Goal: Task Accomplishment & Management: Complete application form

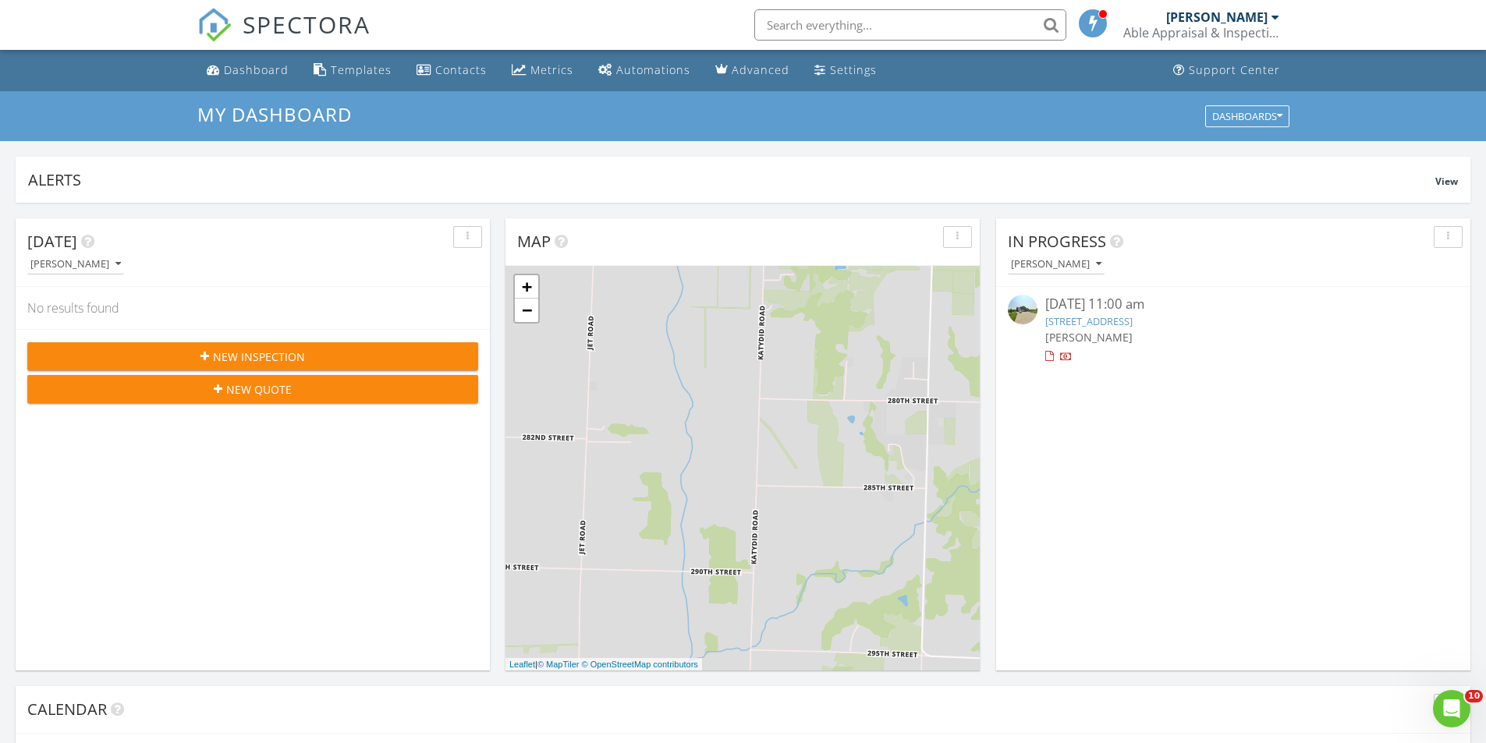
click at [284, 357] on span "New Inspection" at bounding box center [259, 357] width 92 height 16
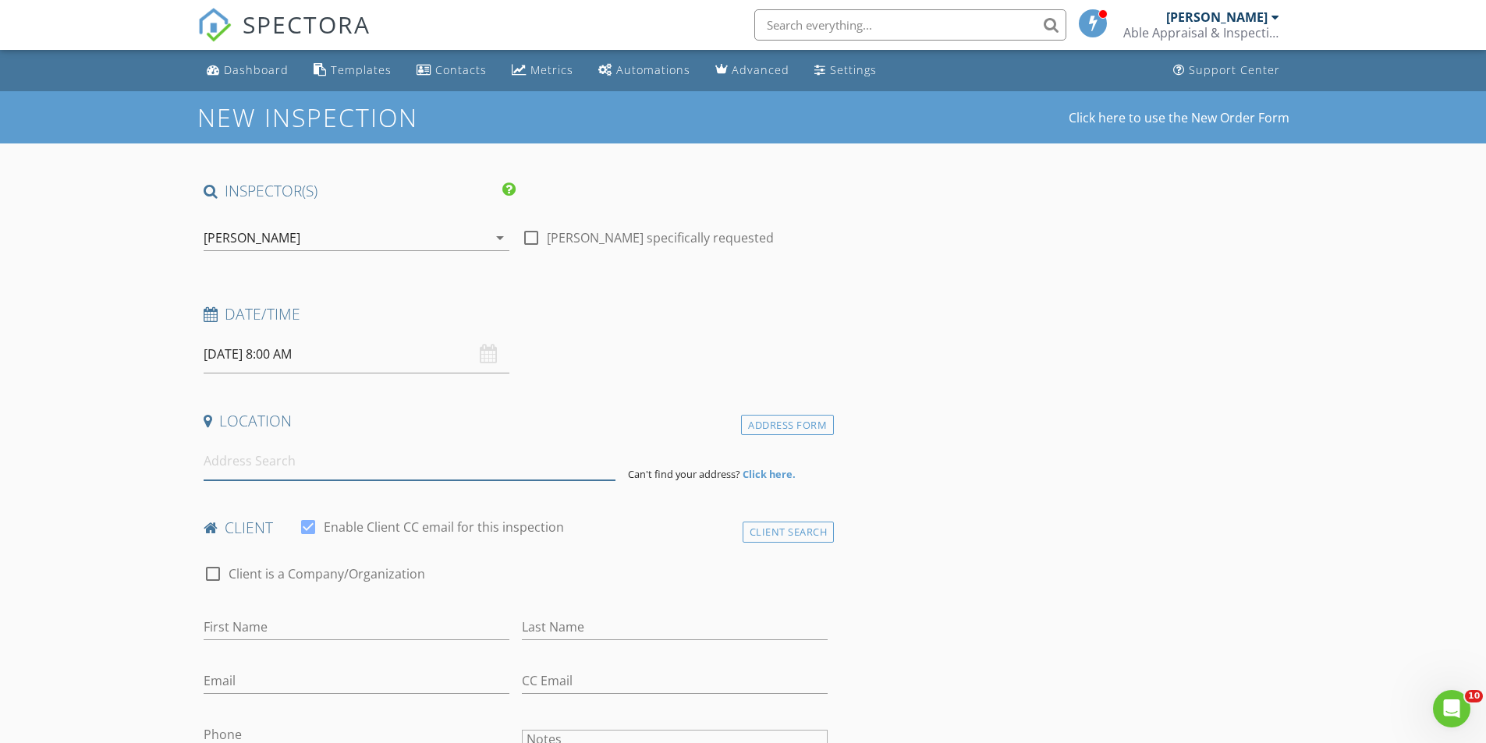
click at [275, 469] on input at bounding box center [410, 461] width 412 height 38
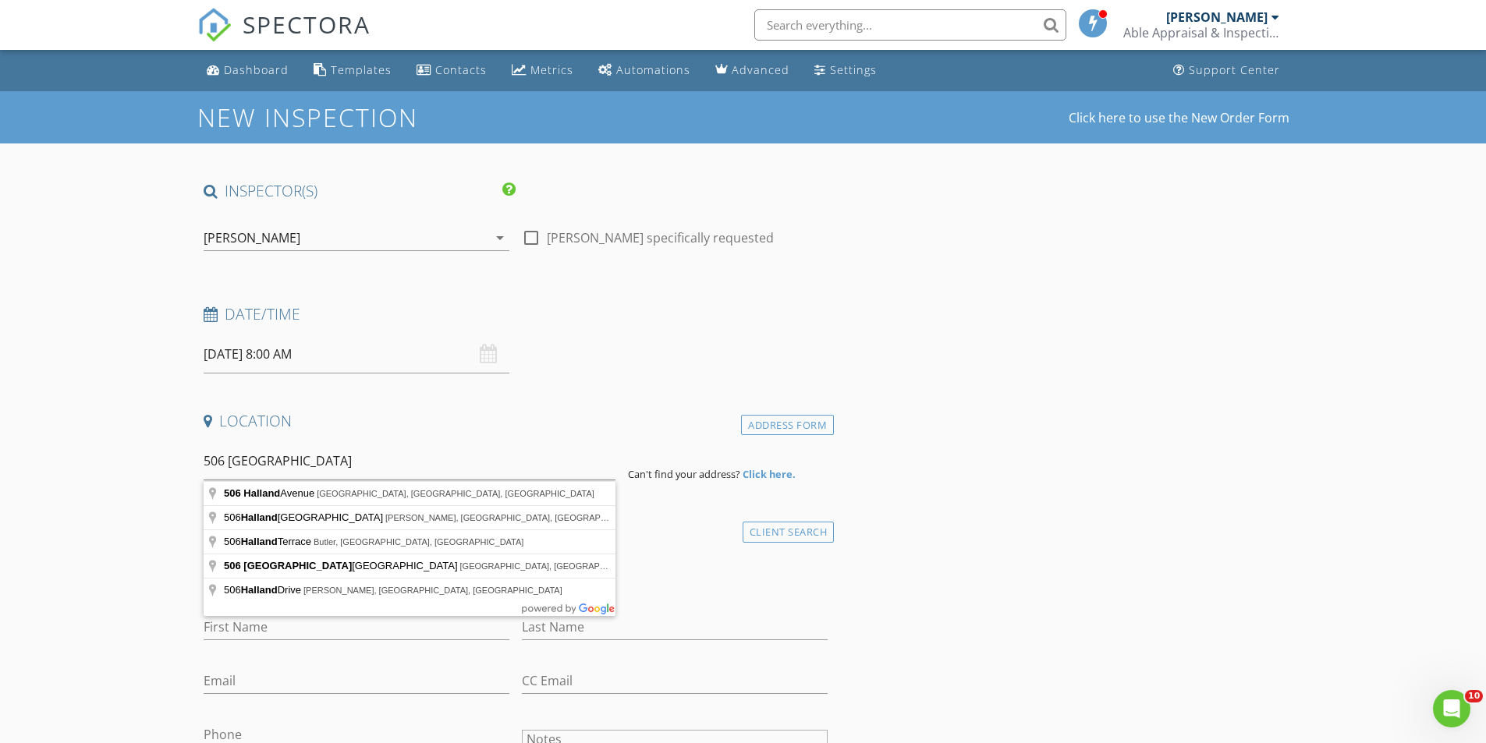
type input "506 Halland Avenue, Stanton, IA, USA"
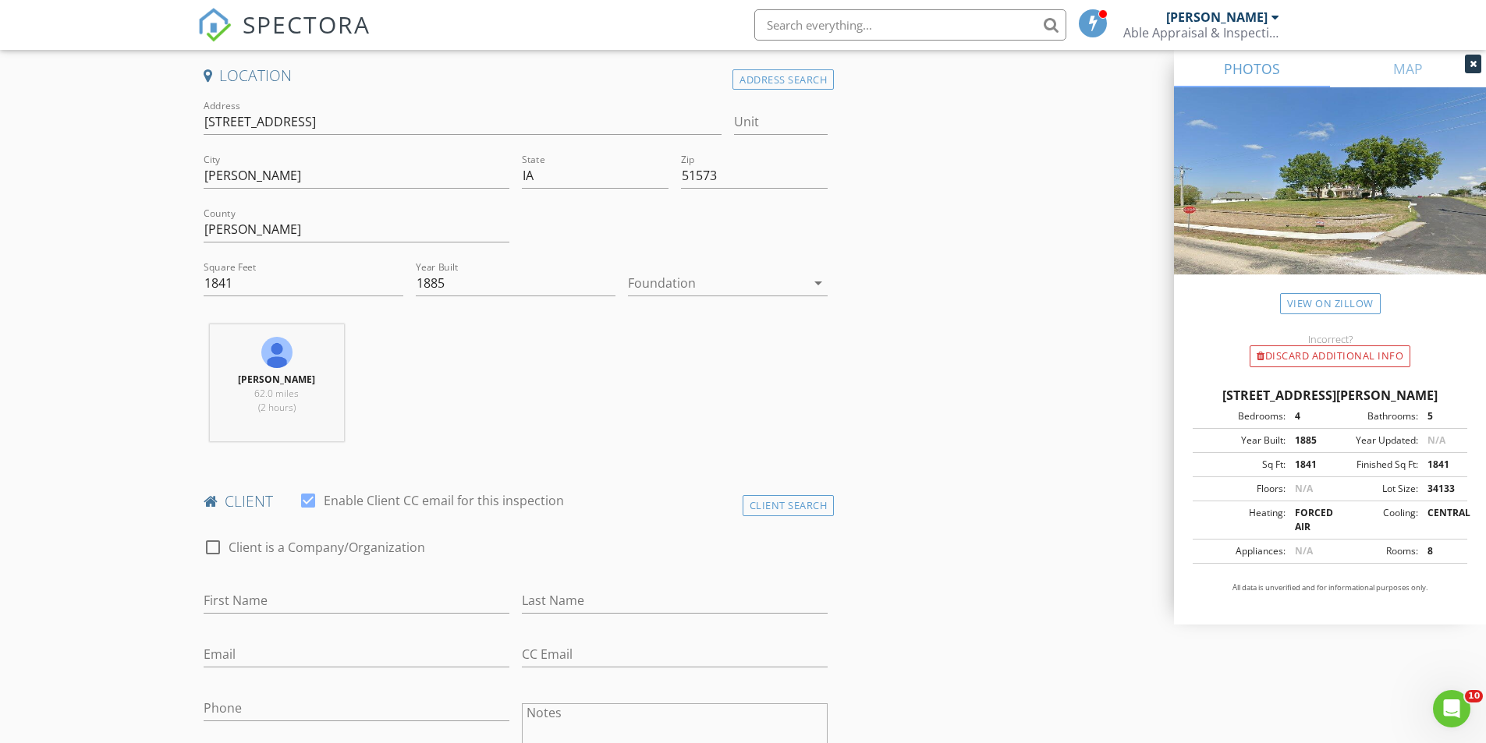
scroll to position [390, 0]
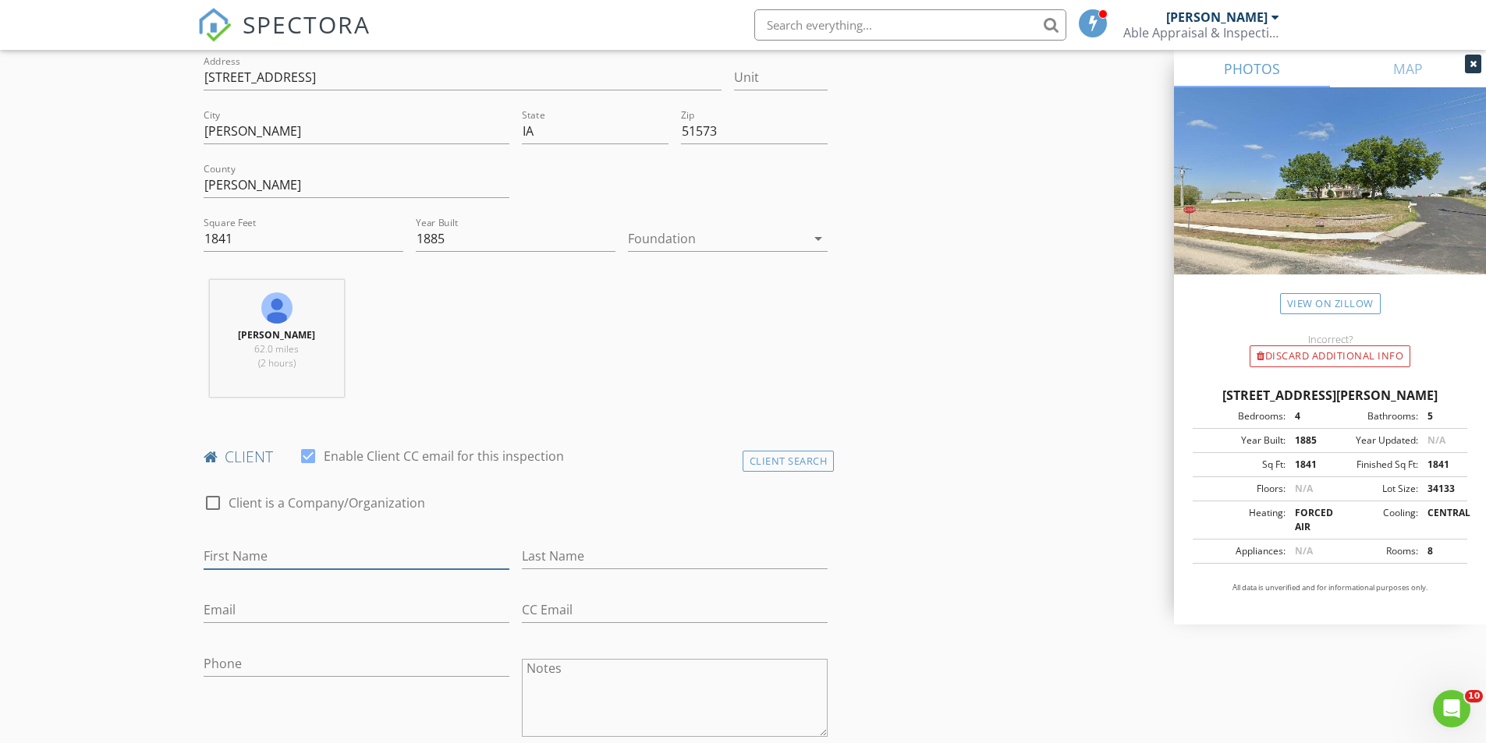
click at [300, 561] on input "First Name" at bounding box center [357, 557] width 306 height 26
type input "Randy"
type input "Goddard"
click at [263, 660] on input "Phone" at bounding box center [357, 664] width 306 height 26
type input "[PHONE_NUMBER]"
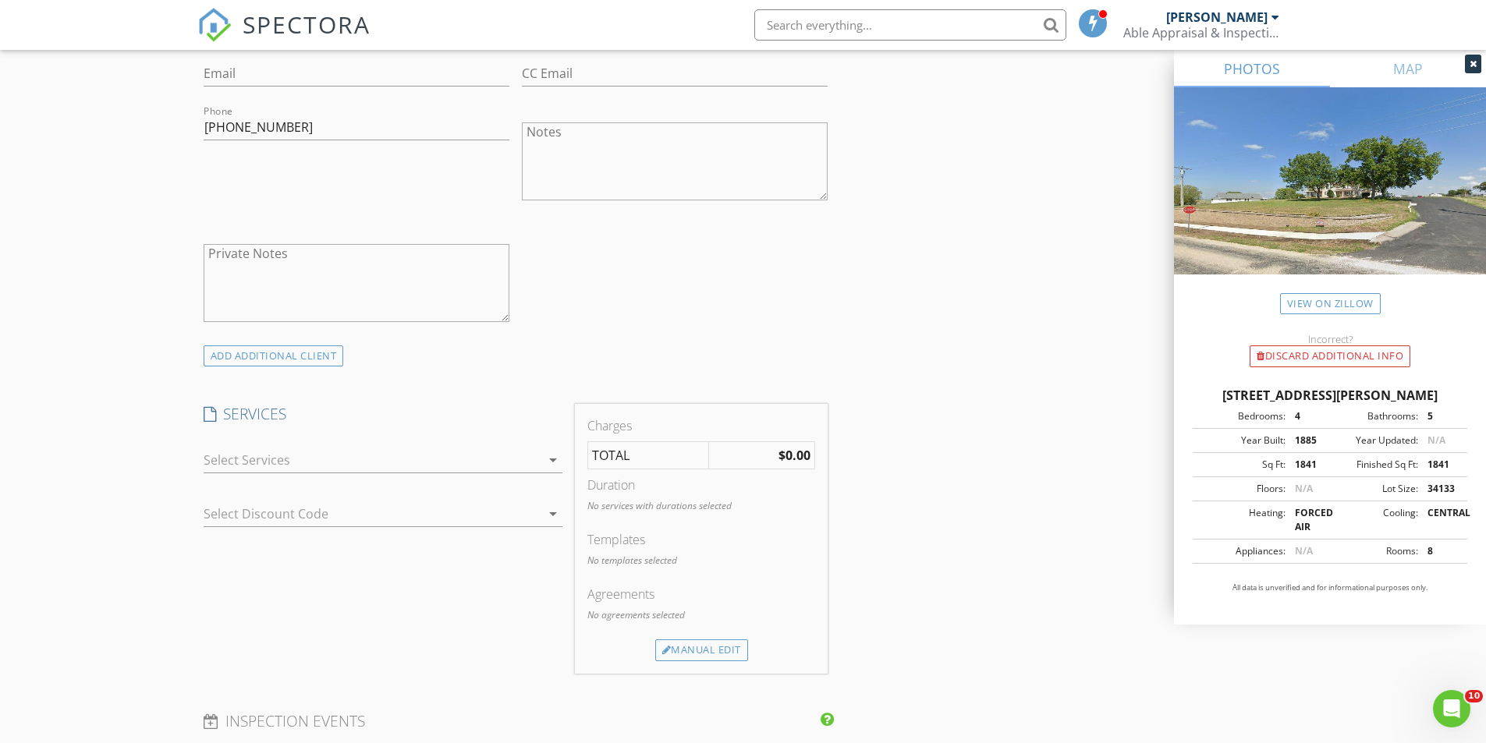
scroll to position [936, 0]
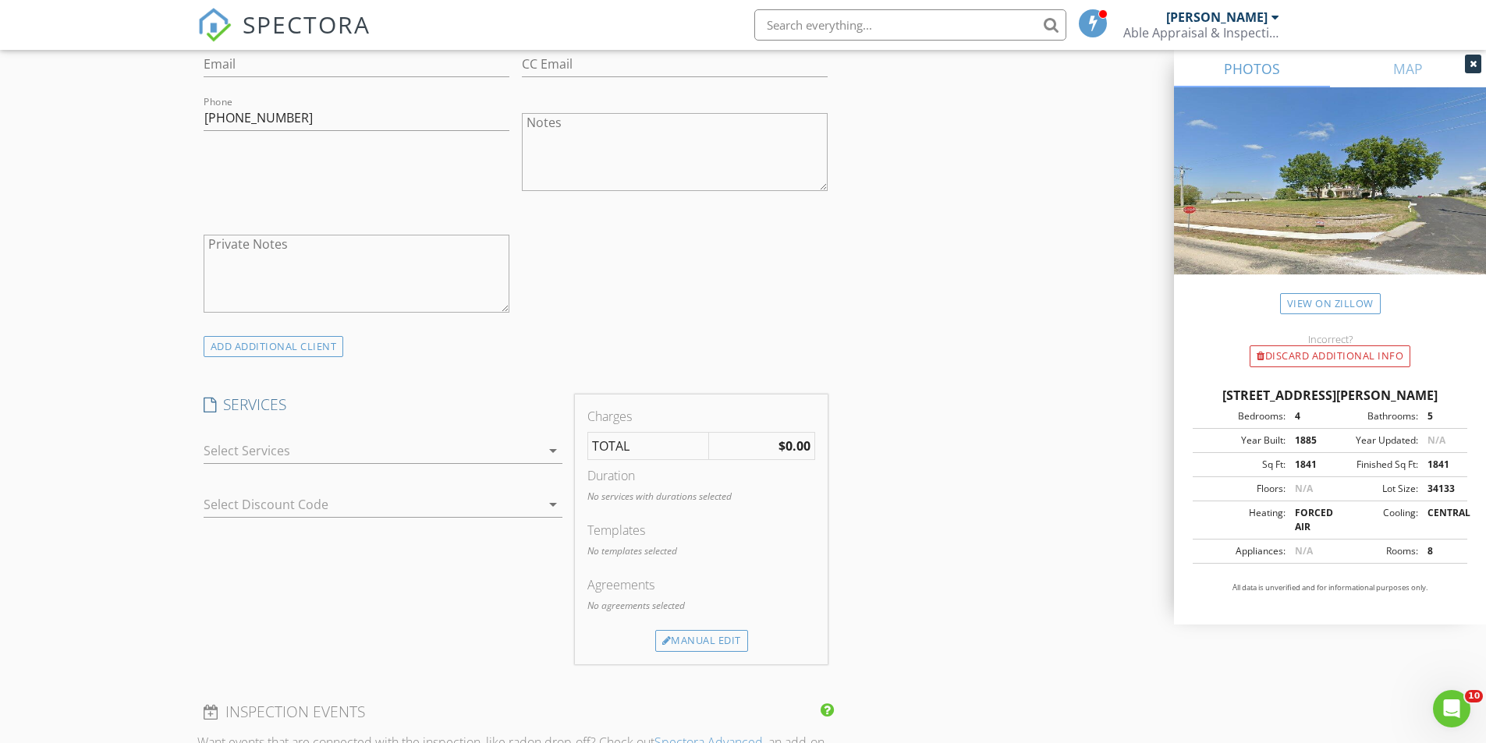
click at [296, 451] on div at bounding box center [372, 450] width 337 height 25
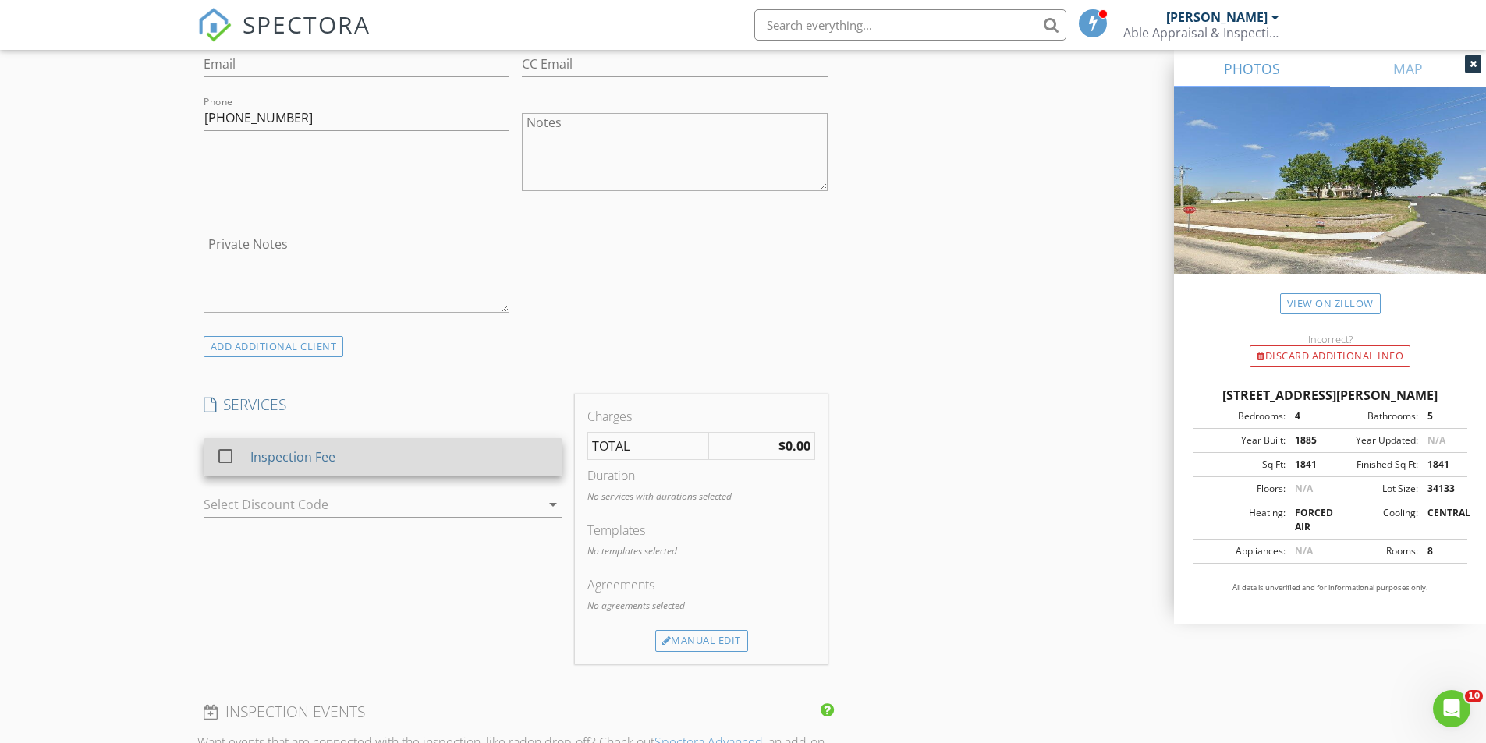
click at [331, 469] on div "Inspection Fee" at bounding box center [399, 456] width 299 height 31
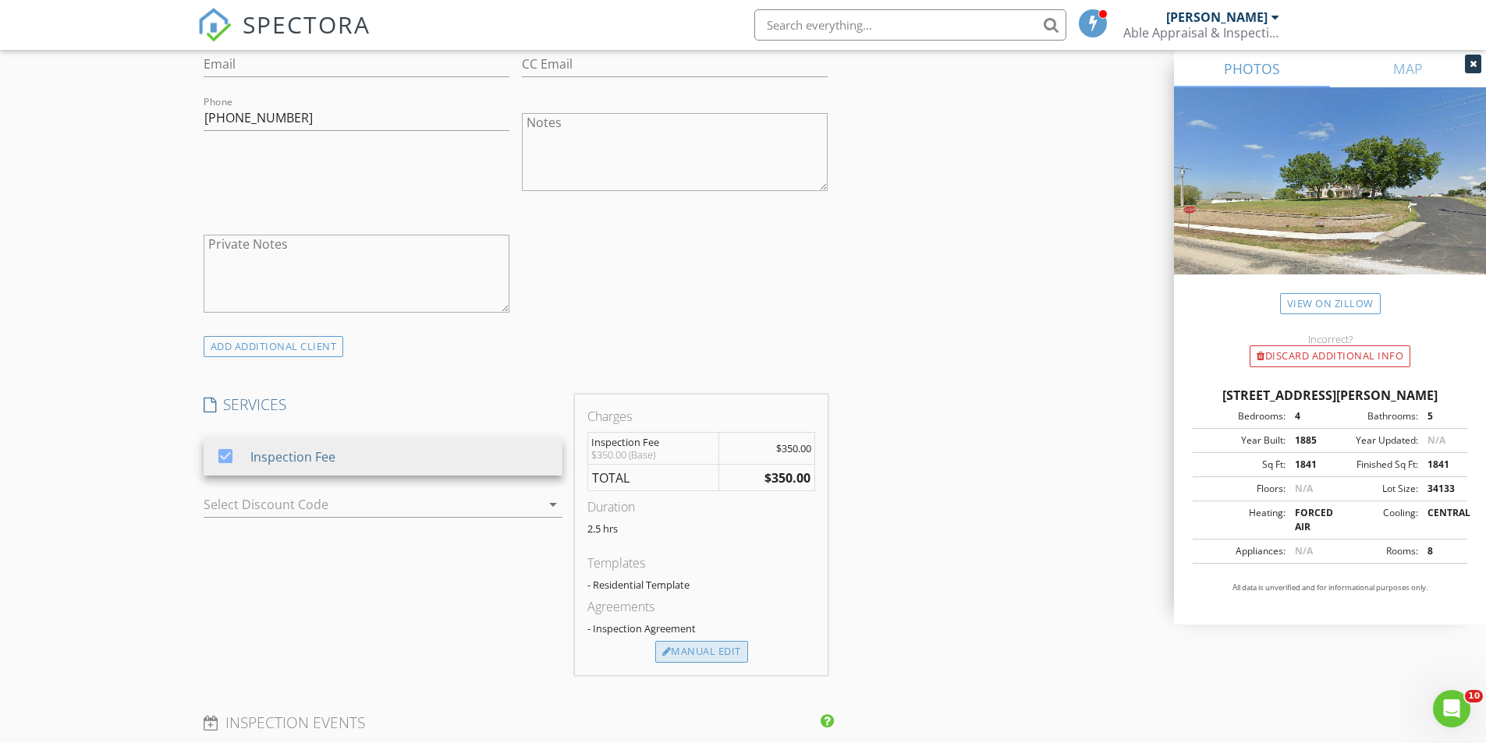
click at [675, 651] on div "Manual Edit" at bounding box center [701, 652] width 93 height 22
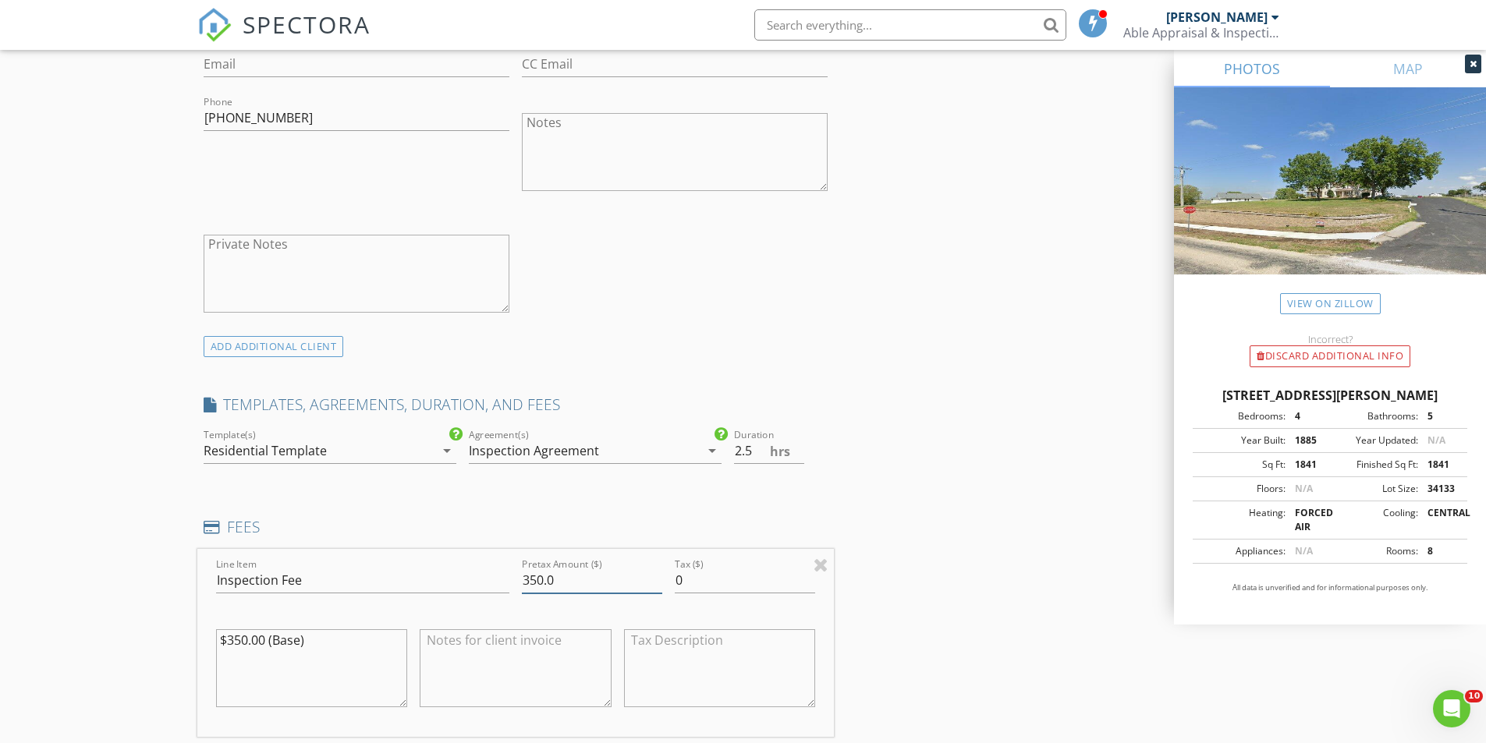
click at [535, 580] on input "350.0" at bounding box center [592, 581] width 140 height 26
type input "400.0"
click at [237, 642] on textarea "$350.00 (Base)" at bounding box center [312, 668] width 192 height 78
click at [245, 646] on textarea "$350.00 (Base)" at bounding box center [312, 668] width 192 height 78
click at [242, 644] on textarea "$350.00 (Base)" at bounding box center [312, 668] width 192 height 78
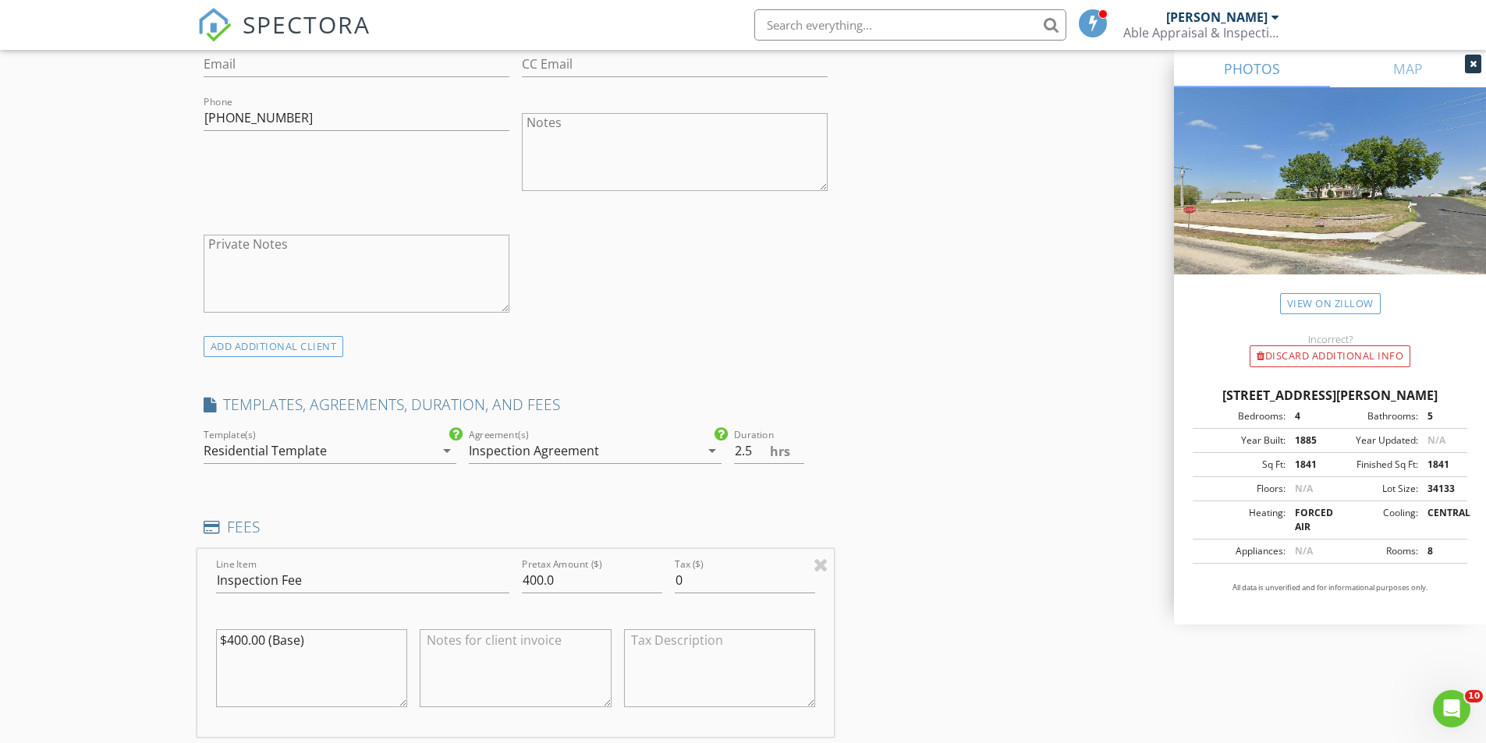
type textarea "$400.00 (Base)"
click at [926, 481] on div "INSPECTOR(S) check_box Cris wilmes PRIMARY Cris wilmes arrow_drop_down check_bo…" at bounding box center [743, 635] width 1092 height 2780
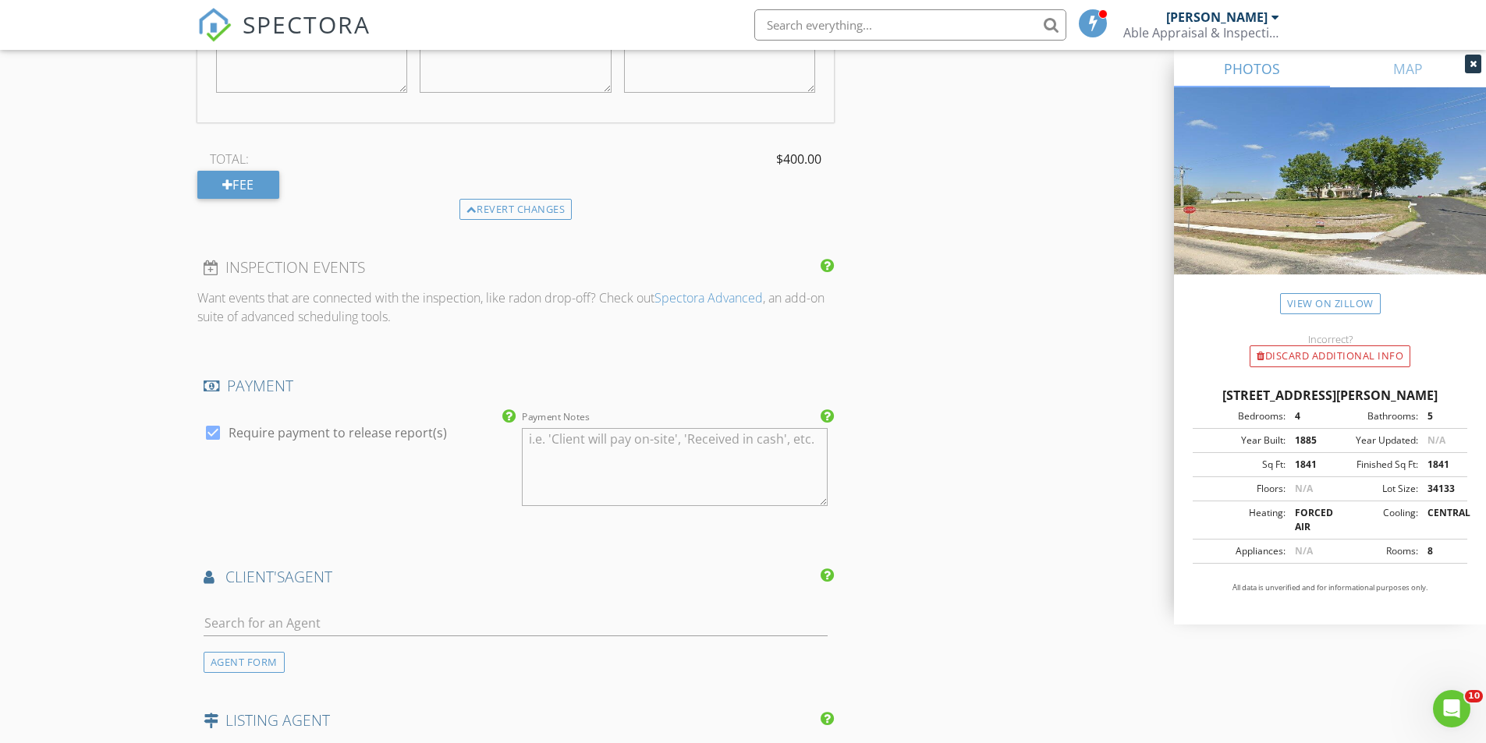
scroll to position [1560, 0]
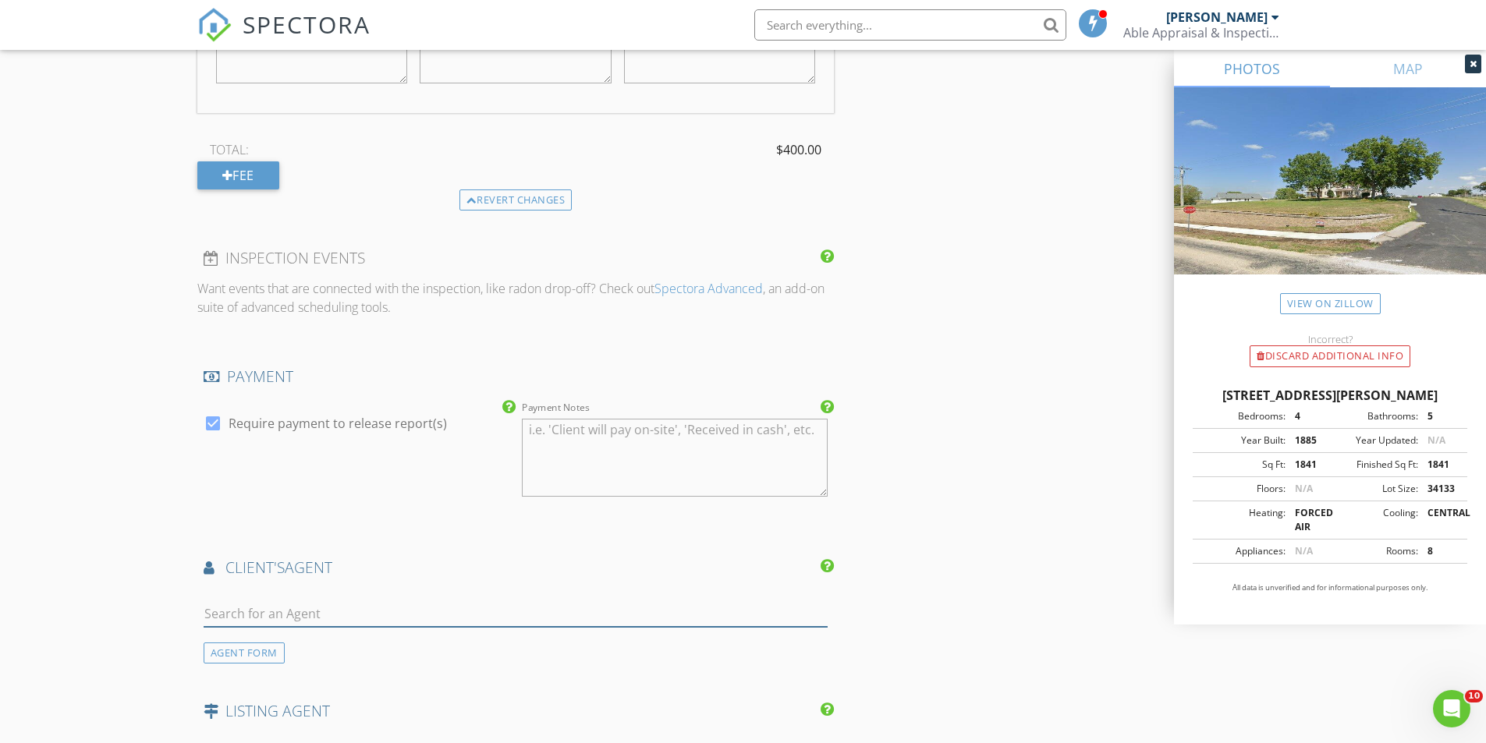
click at [246, 619] on input "text" at bounding box center [516, 614] width 625 height 26
type input "Tracy Moser"
click at [416, 655] on div "No results found. Click to add a new Agent" at bounding box center [328, 648] width 235 height 19
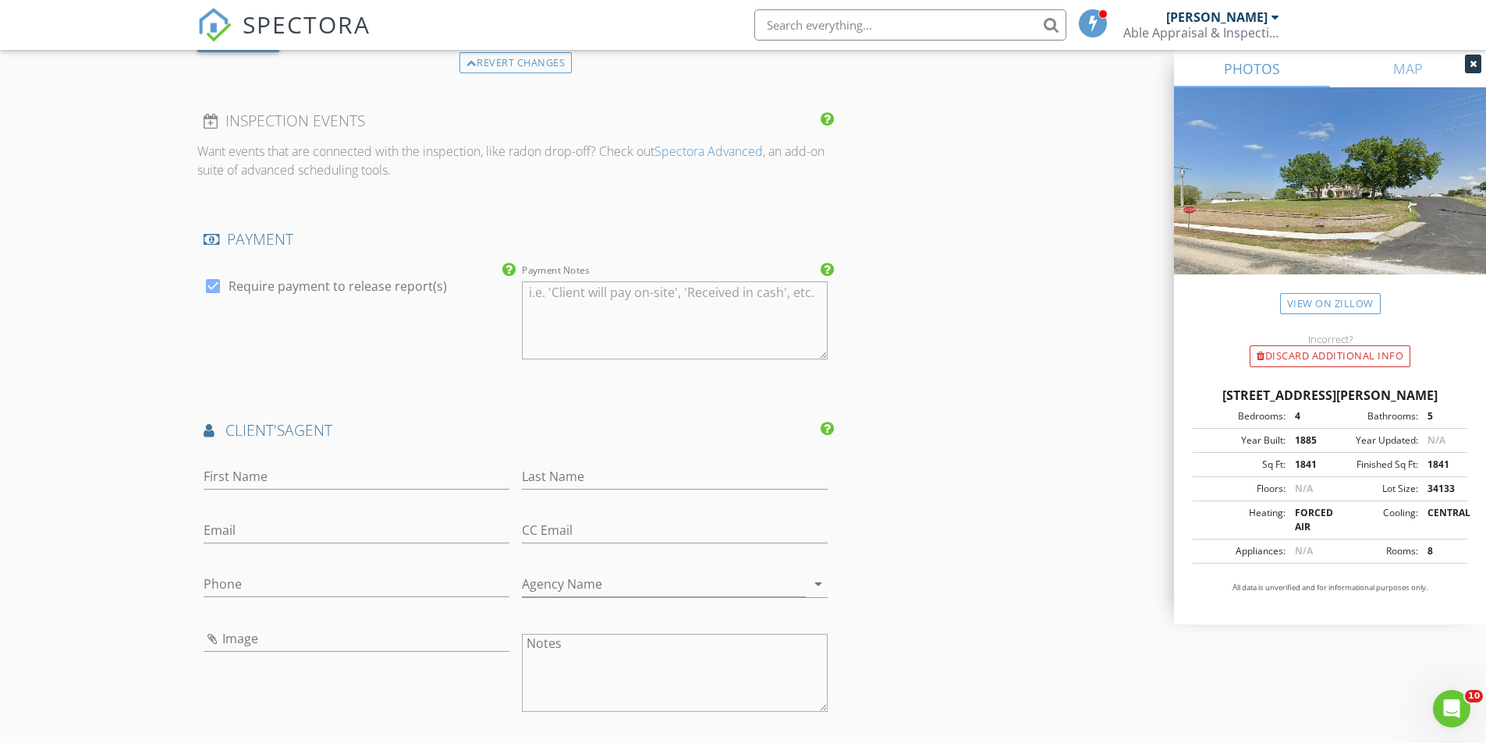
scroll to position [1716, 0]
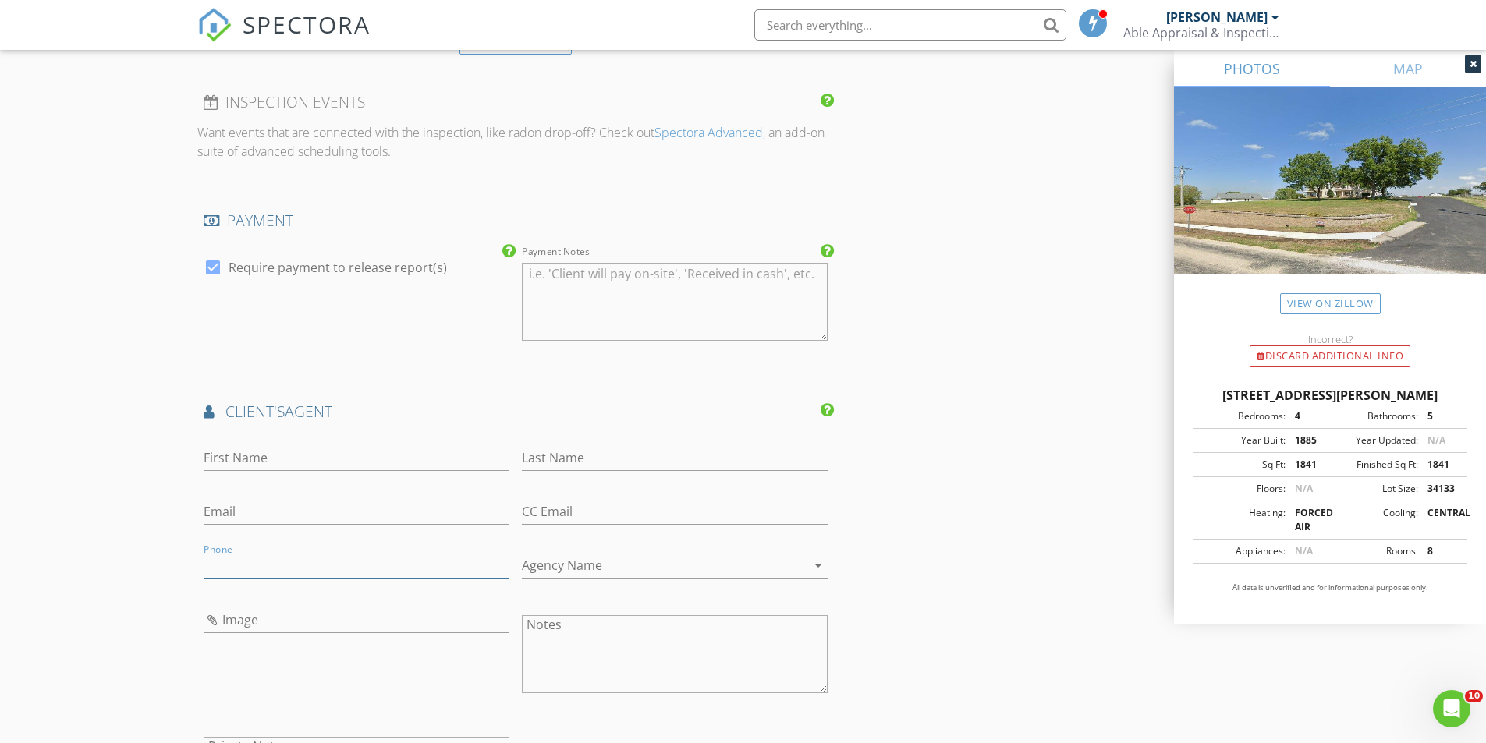
click at [282, 553] on input "Phone" at bounding box center [357, 566] width 306 height 26
click at [286, 456] on input "First Name" at bounding box center [357, 458] width 306 height 26
type input "Tracy"
type input "Moser"
click at [228, 565] on input "Phone" at bounding box center [357, 566] width 306 height 26
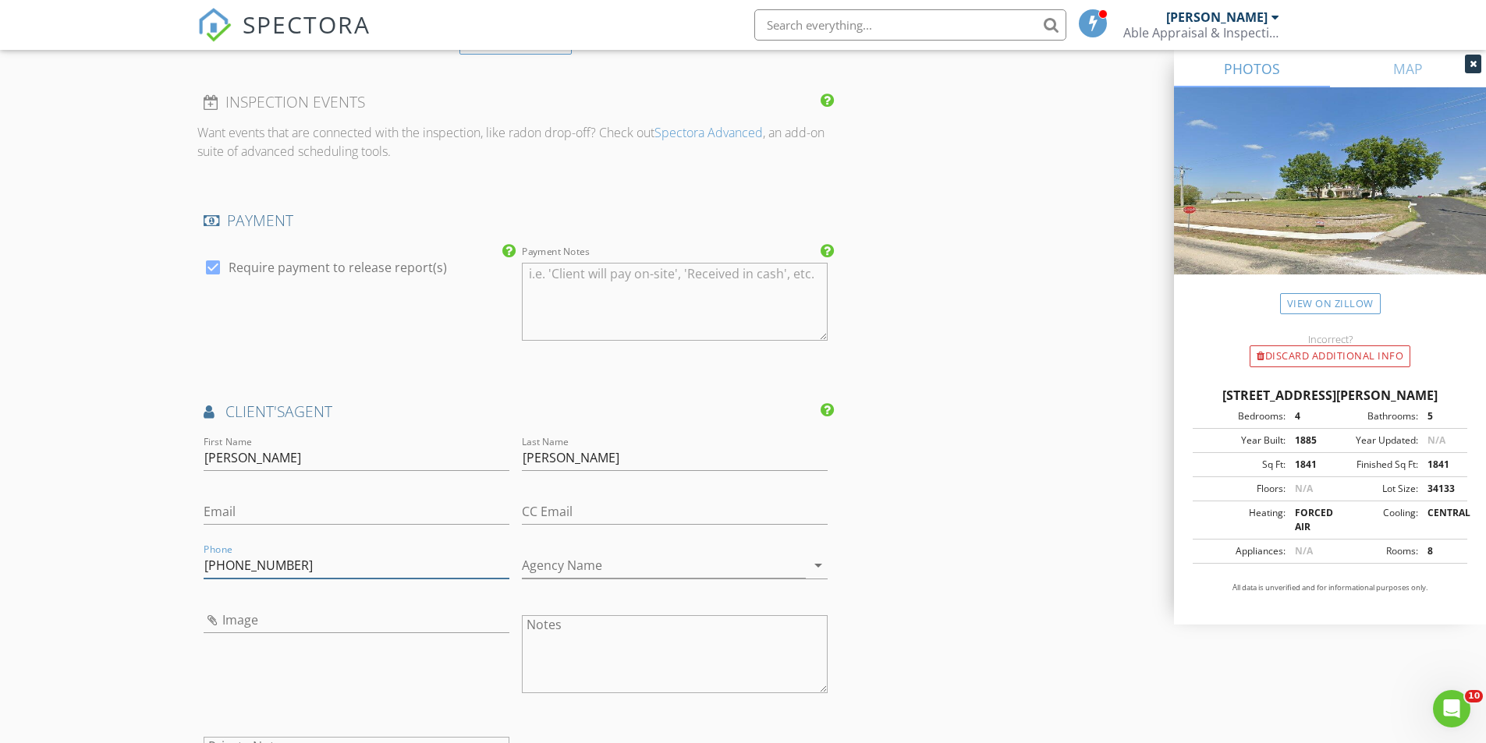
type input "712-303-6543"
click at [953, 547] on div "INSPECTOR(S) check_box Cris wilmes PRIMARY Cris wilmes arrow_drop_down check_bo…" at bounding box center [743, 31] width 1092 height 3133
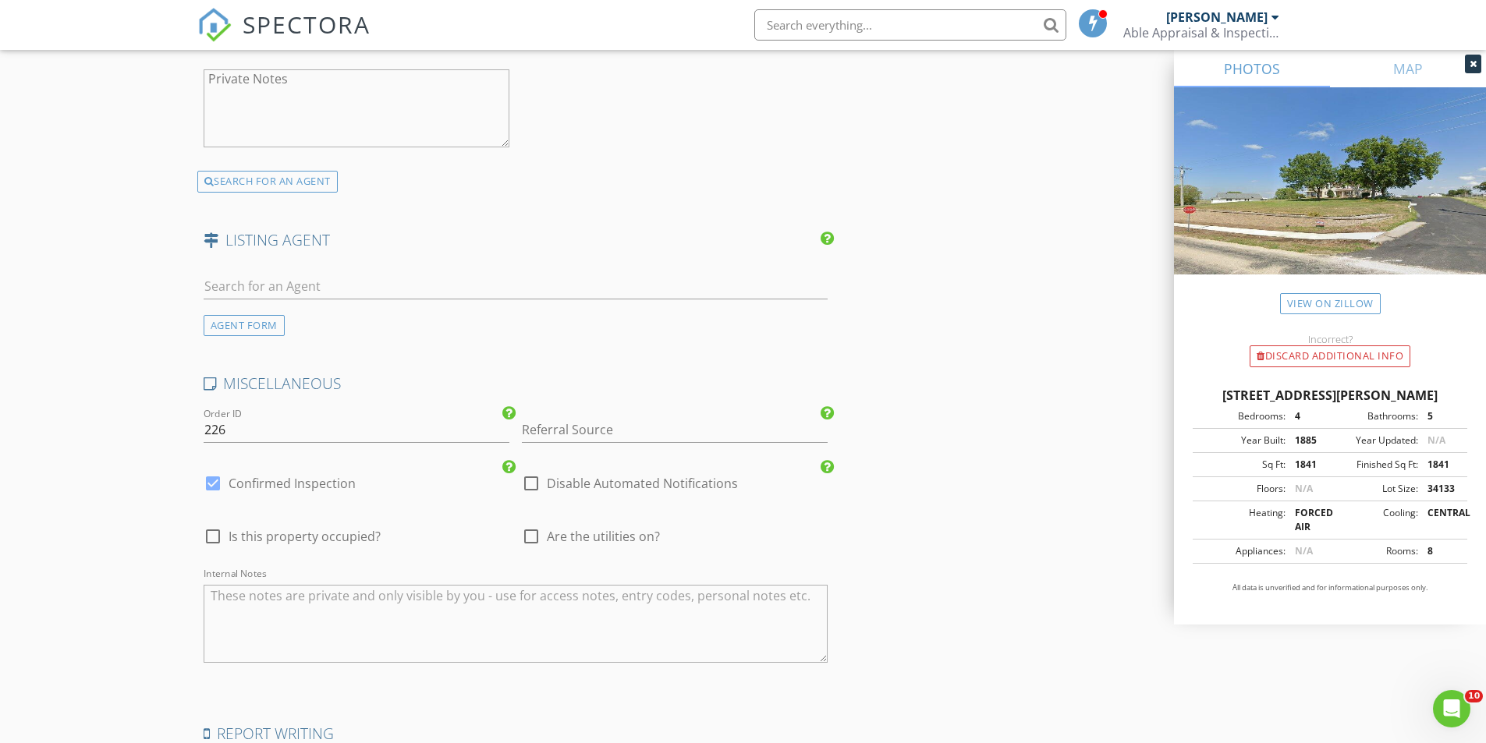
scroll to position [2418, 0]
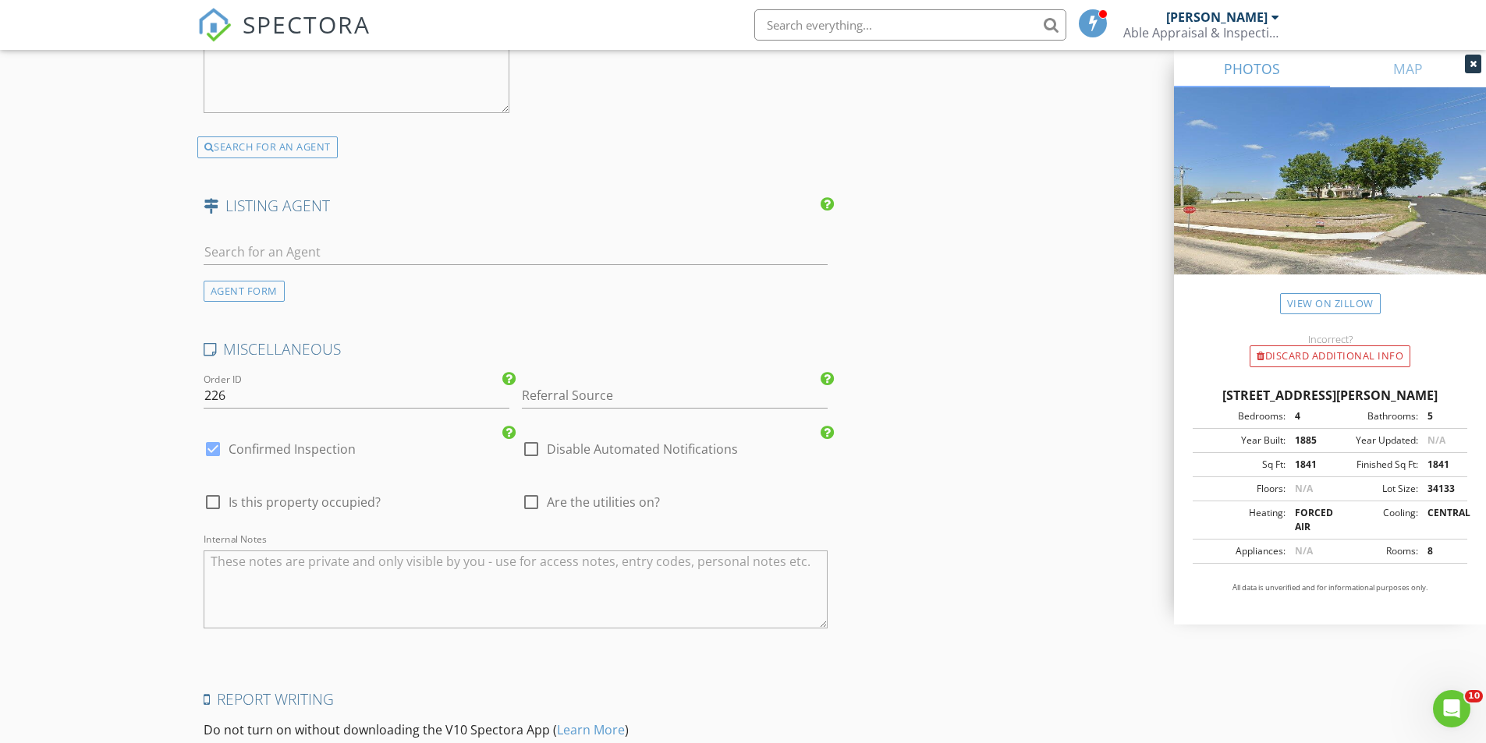
click at [530, 448] on div at bounding box center [531, 449] width 27 height 27
checkbox input "true"
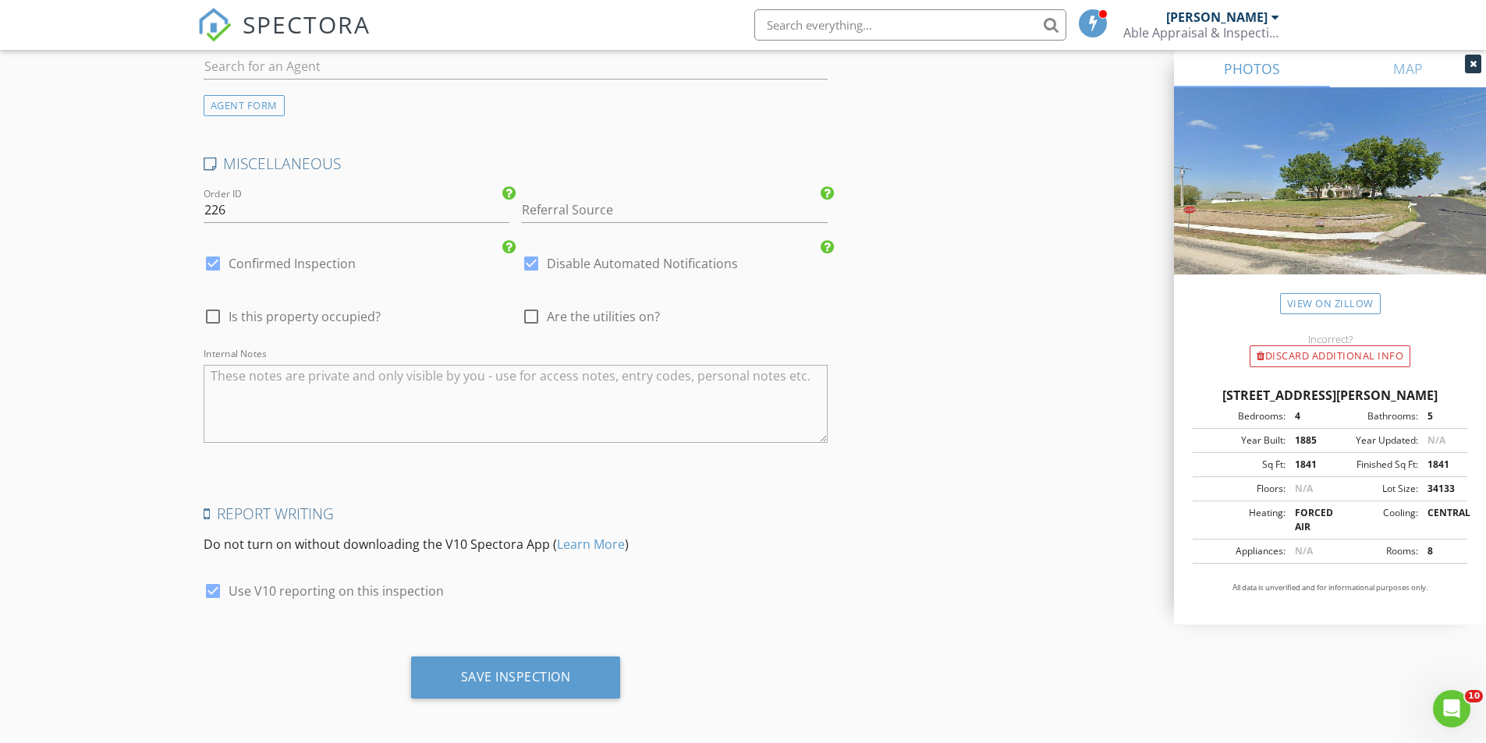
scroll to position [2608, 0]
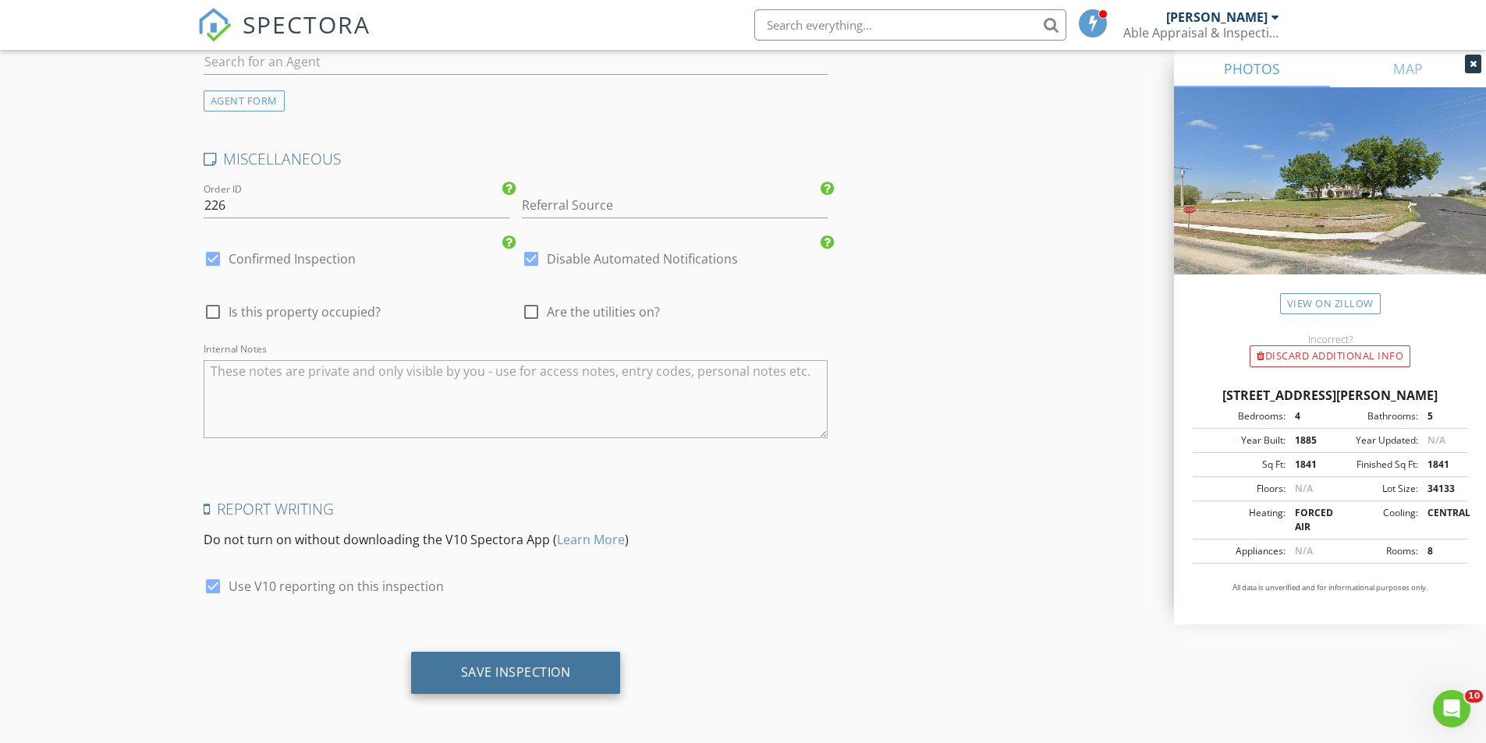
click at [590, 668] on div "Save Inspection" at bounding box center [516, 673] width 210 height 42
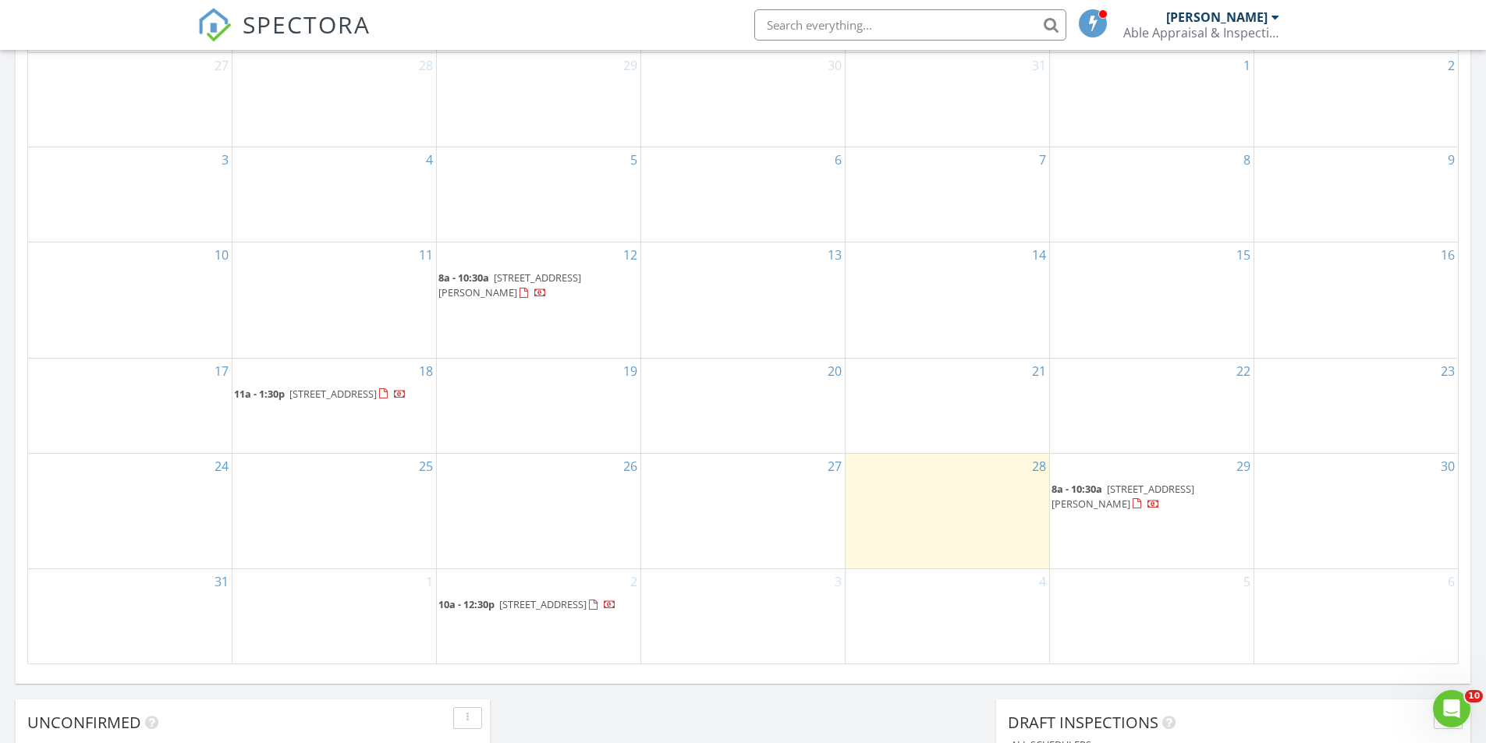
scroll to position [780, 0]
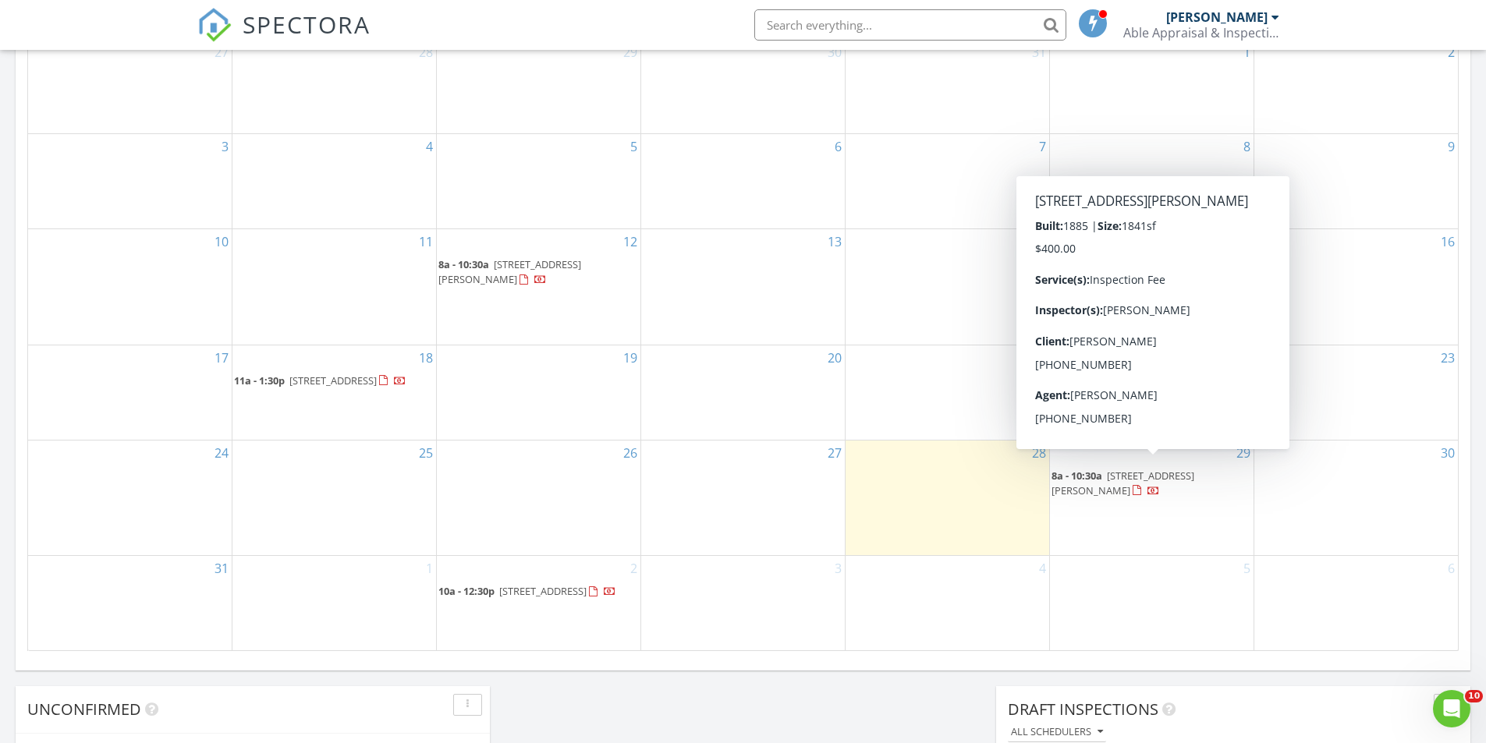
click at [1188, 469] on span "506 Halland Ave, Stanton 51573" at bounding box center [1122, 483] width 143 height 29
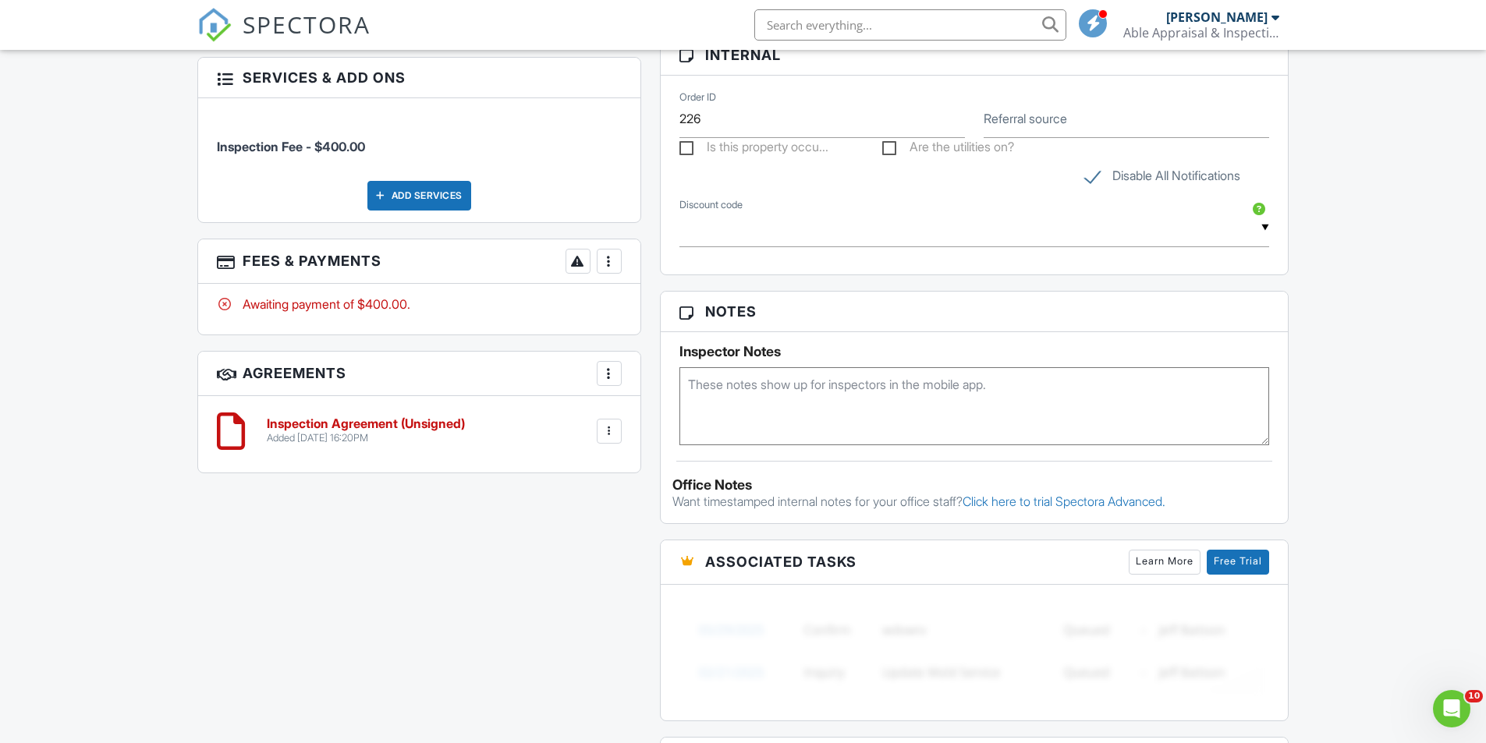
scroll to position [936, 0]
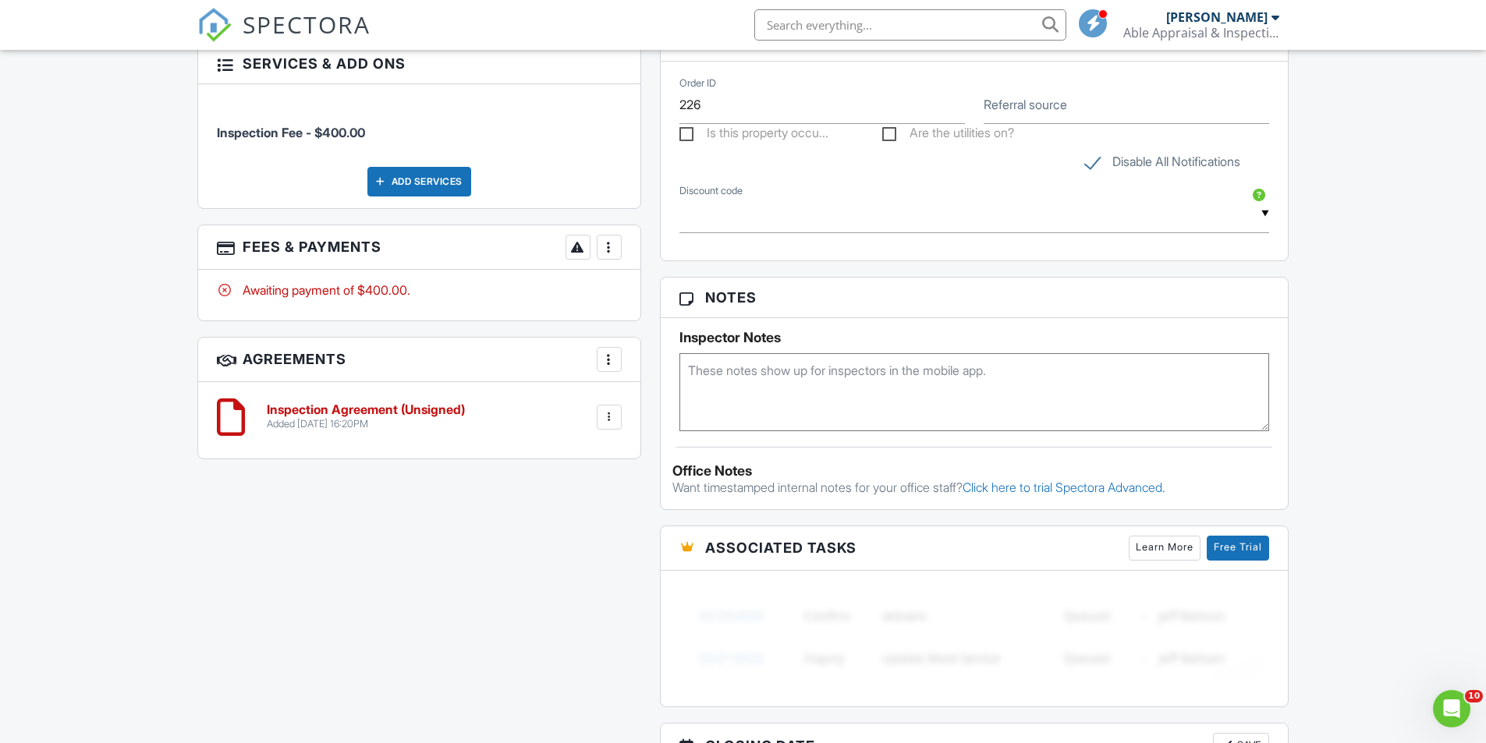
click at [607, 423] on div at bounding box center [609, 417] width 16 height 16
click at [561, 459] on li "Edit" at bounding box center [567, 460] width 89 height 39
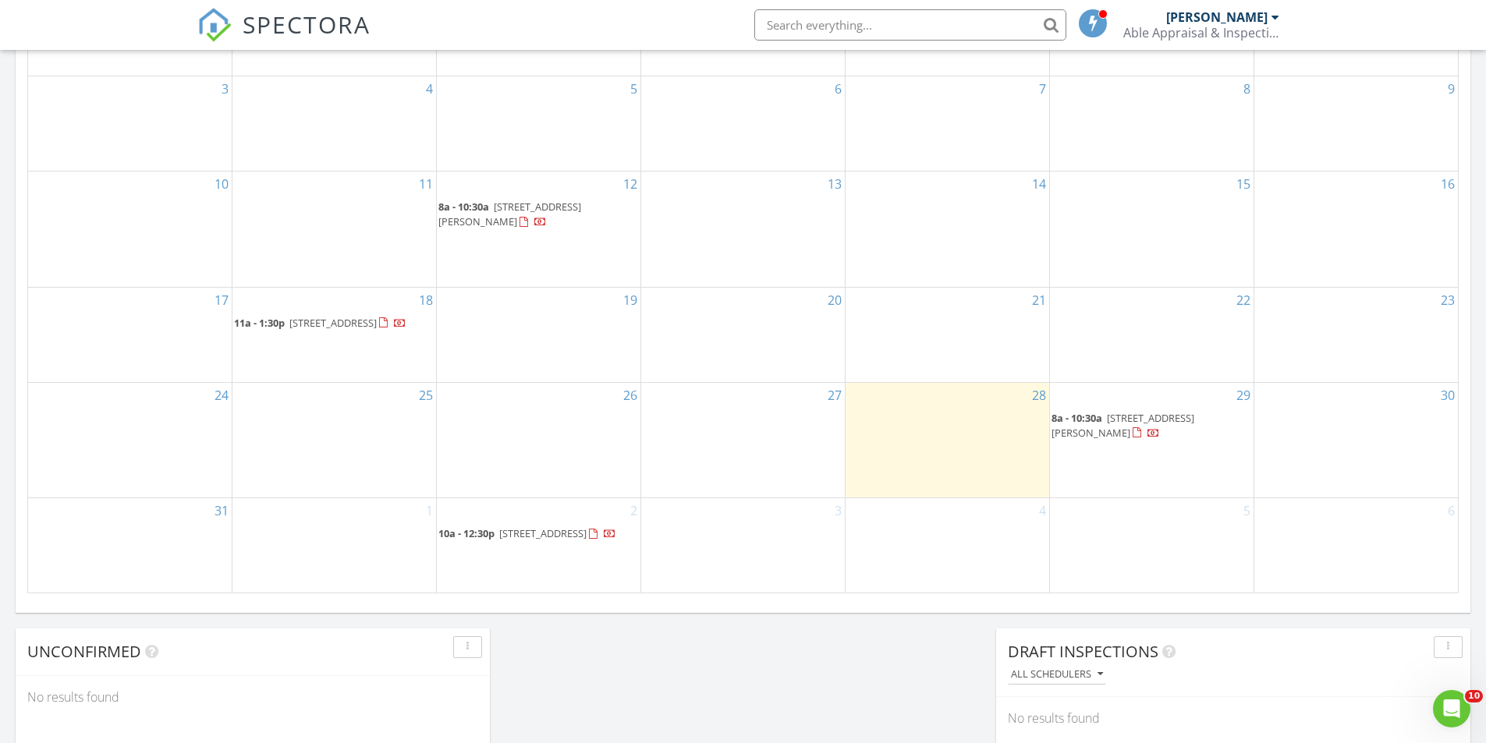
scroll to position [827, 0]
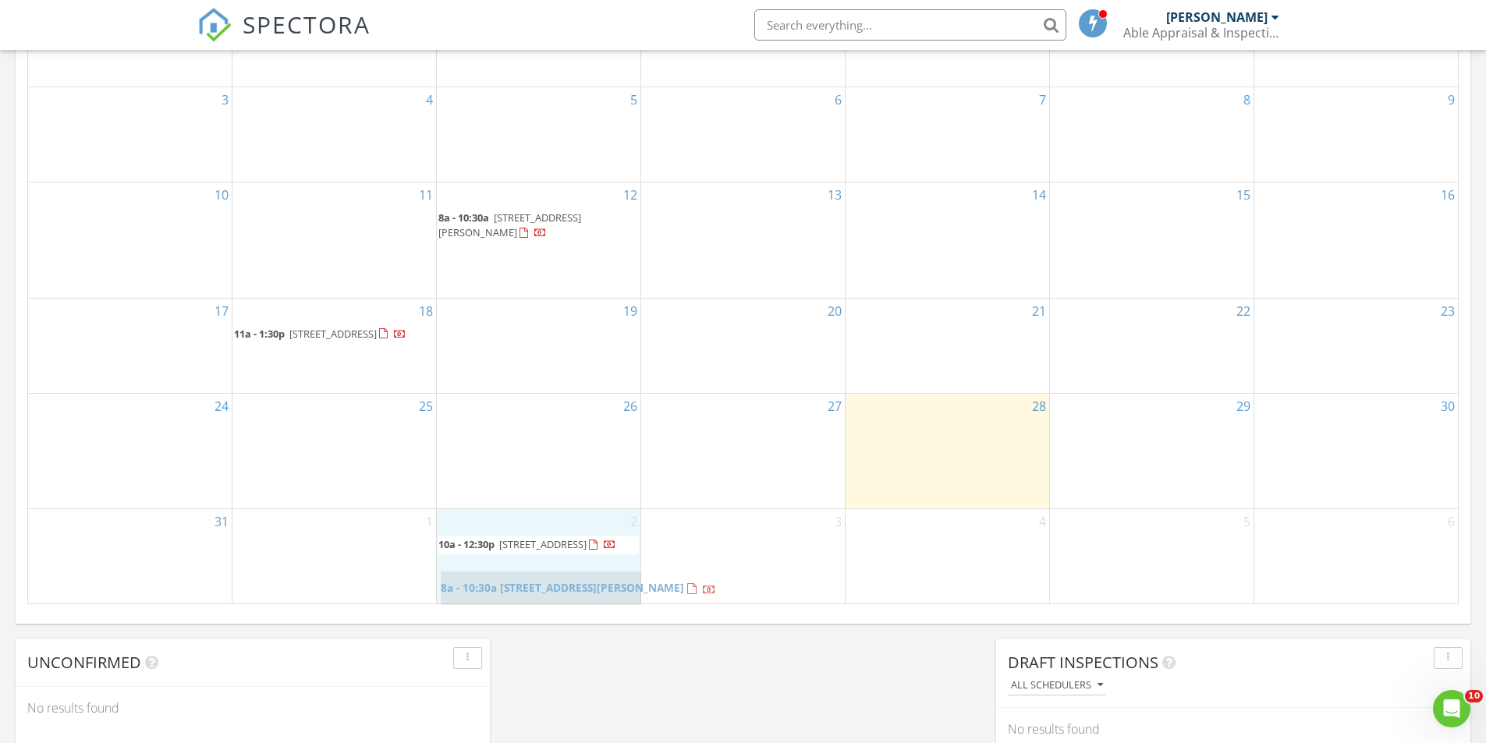
drag, startPoint x: 1111, startPoint y: 422, endPoint x: 501, endPoint y: 579, distance: 630.6
click at [501, 579] on body "SPECTORA Cris wilmes Able Appraisal & Inspections Role: Inspector Change Role D…" at bounding box center [743, 270] width 1486 height 2194
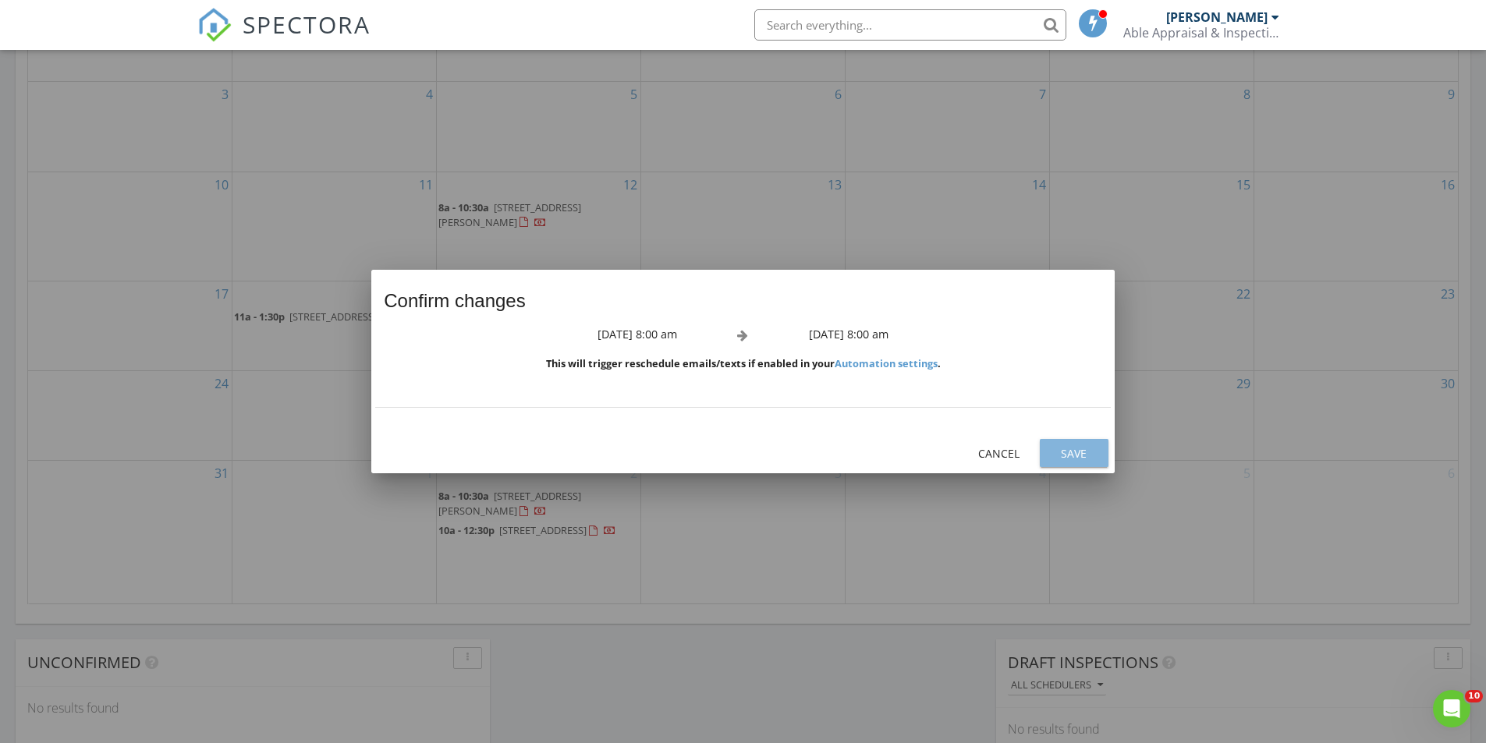
click at [1093, 451] on div "Save" at bounding box center [1074, 453] width 44 height 16
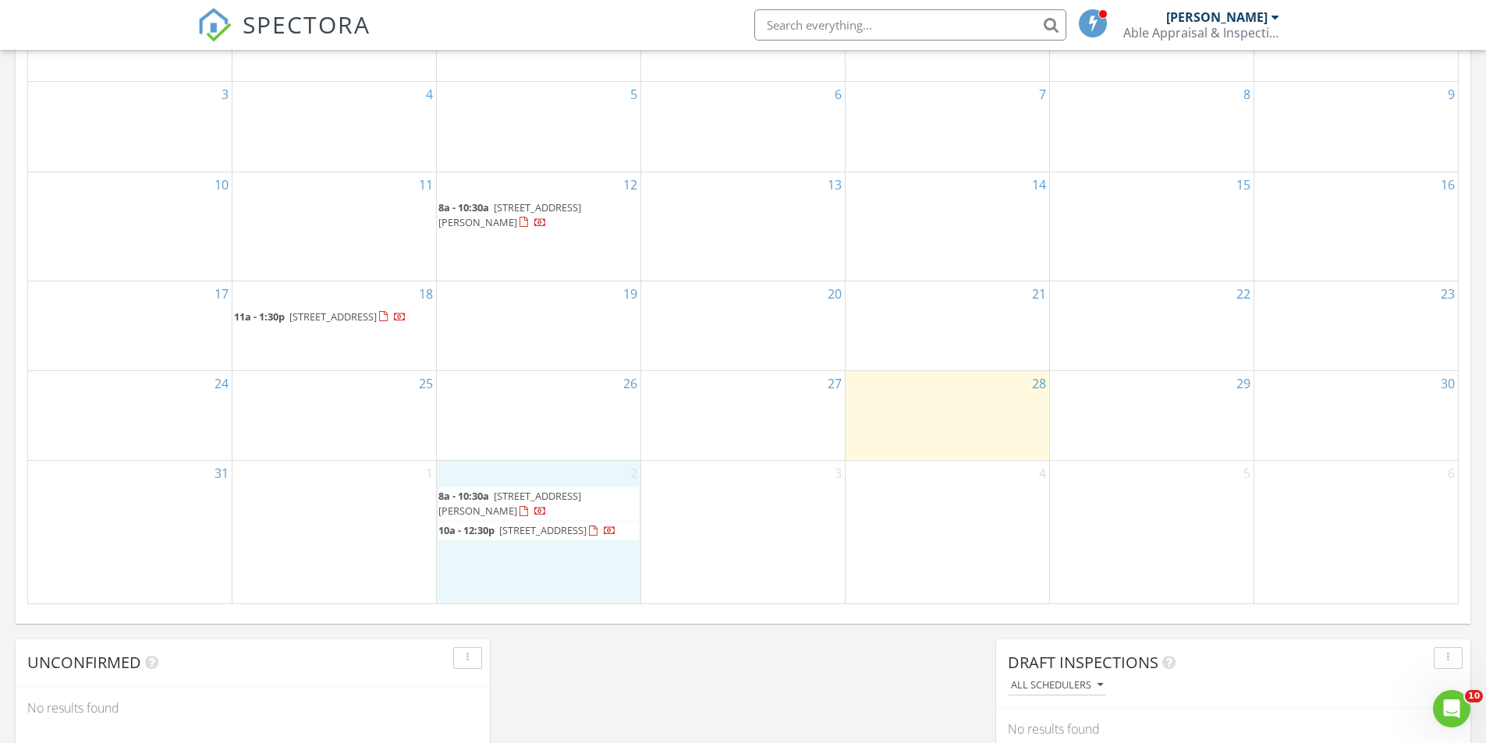
click at [547, 579] on div "2 8a - 10:30a 506 Halland Ave, Stanton 51573 10a - 12:30p 111 W Grant St, Clari…" at bounding box center [539, 532] width 204 height 143
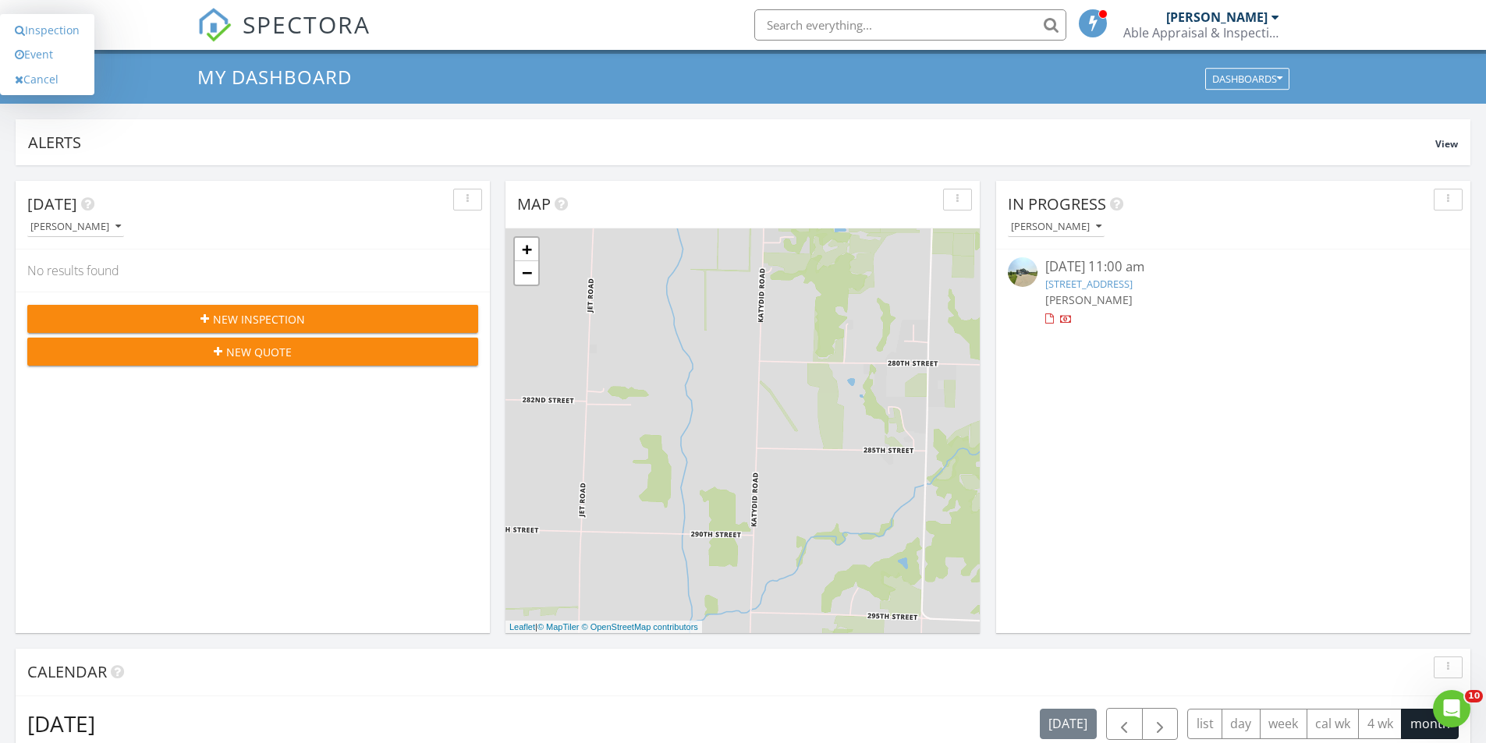
scroll to position [0, 0]
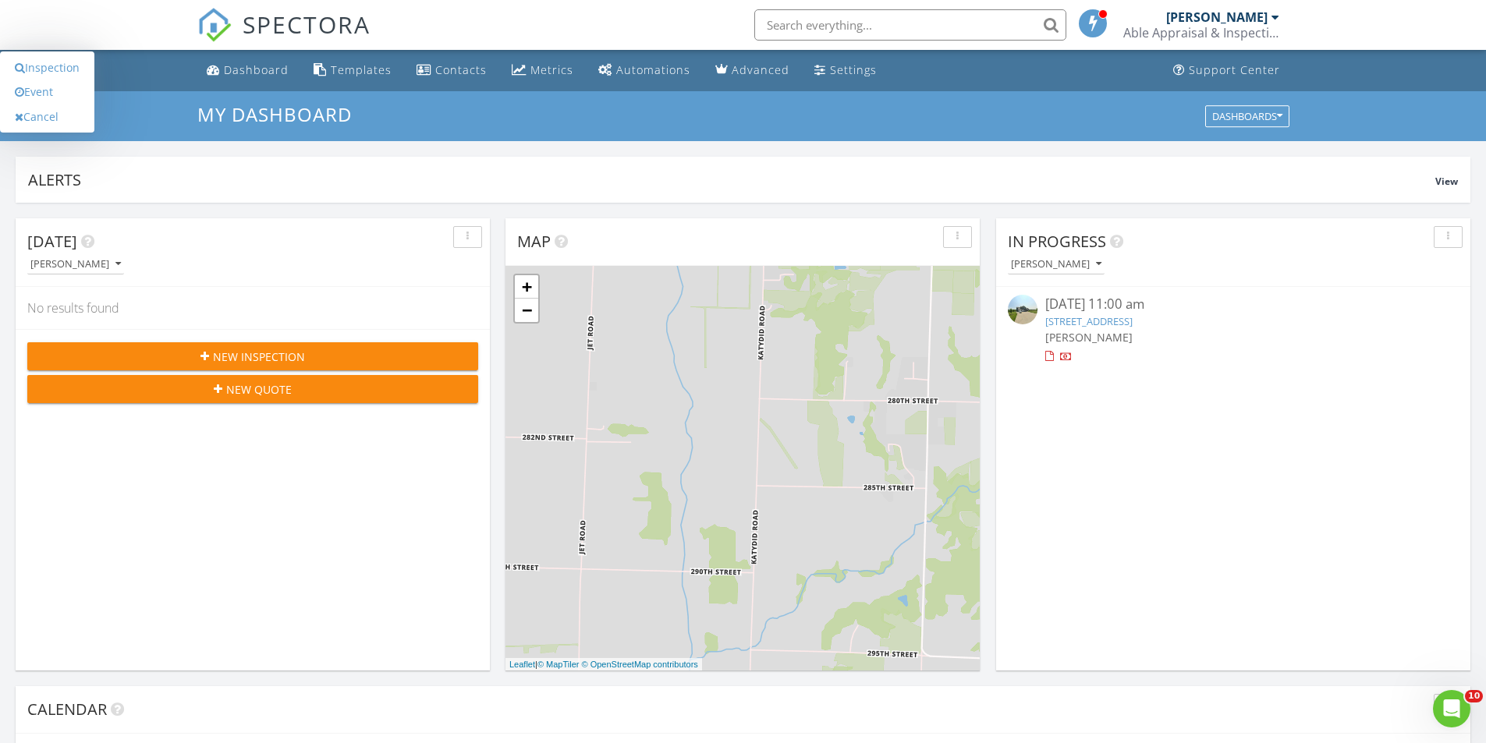
click at [299, 360] on span "New Inspection" at bounding box center [259, 357] width 92 height 16
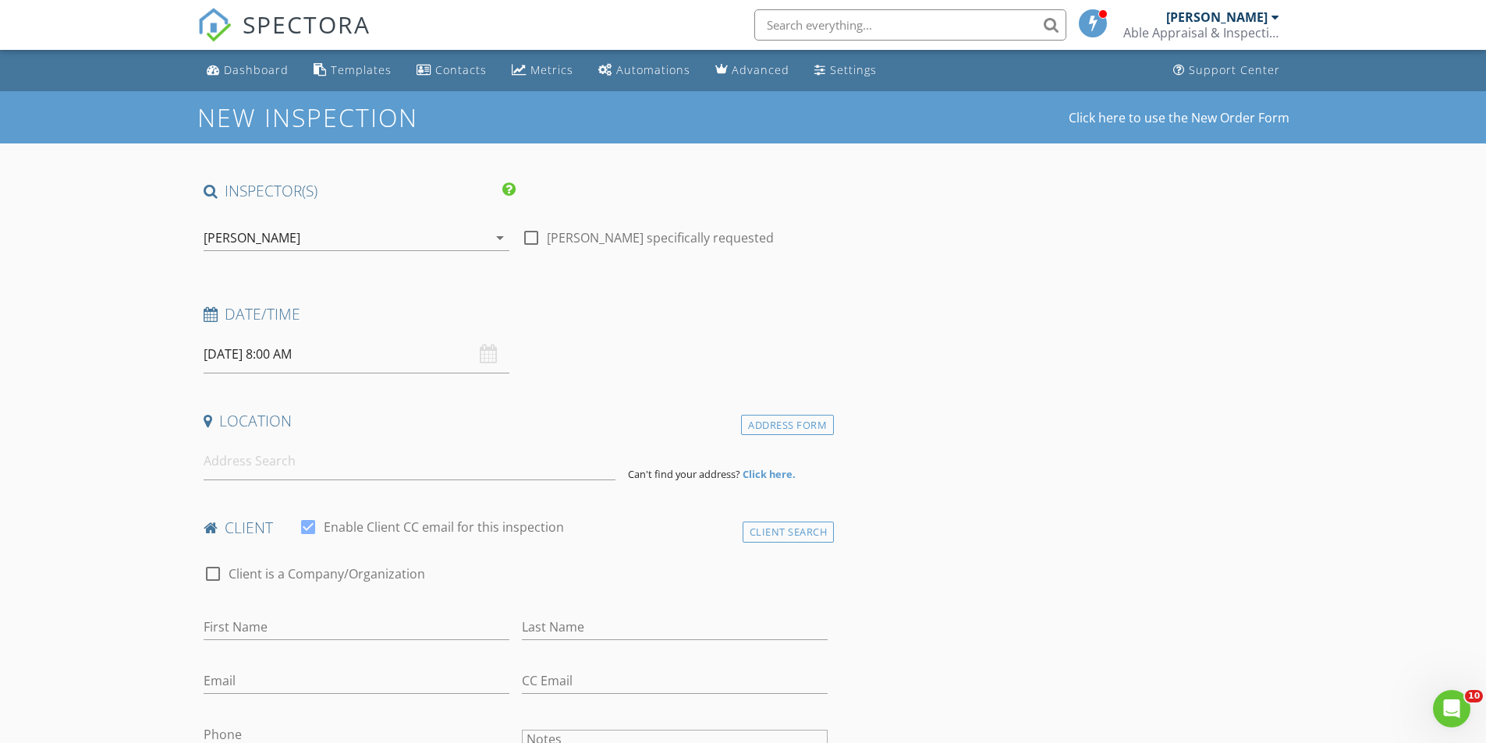
click at [487, 360] on div "[DATE] 8:00 AM" at bounding box center [357, 354] width 306 height 38
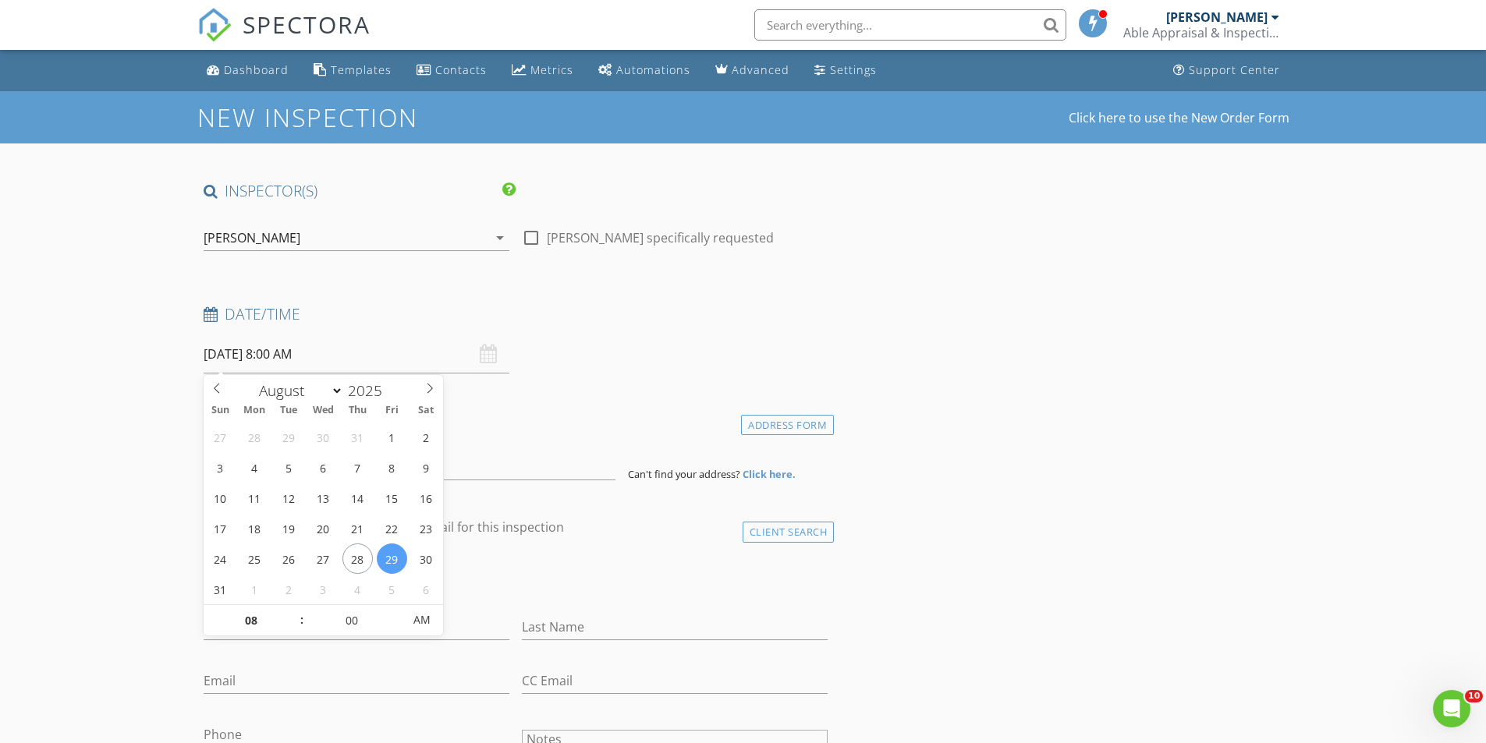
click at [235, 361] on input "[DATE] 8:00 AM" at bounding box center [357, 354] width 306 height 38
select select "8"
click at [431, 626] on span "AM" at bounding box center [421, 619] width 43 height 31
type input "09/02/2025 8:00 AM"
click at [430, 626] on span "AM" at bounding box center [421, 619] width 43 height 31
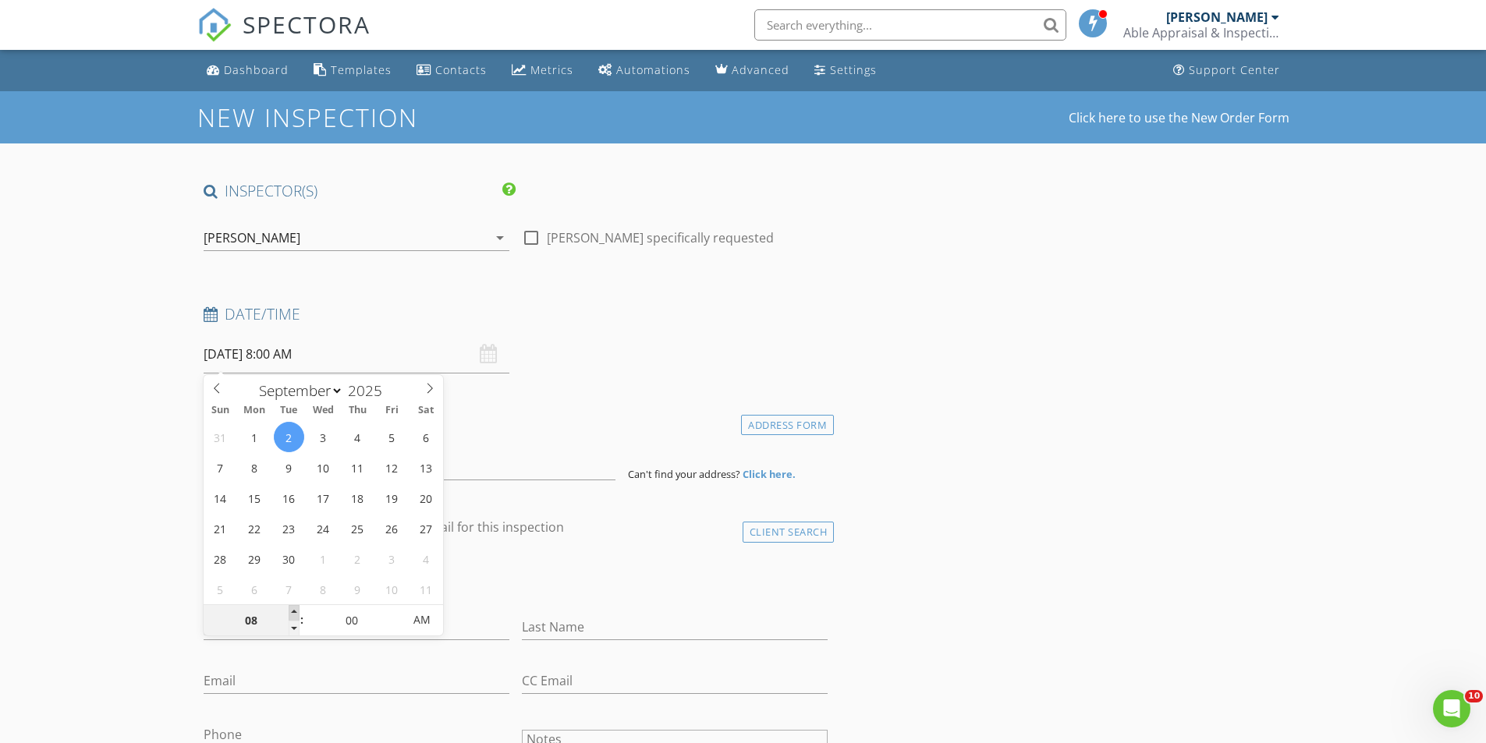
type input "09"
type input "09/02/2025 9:00 AM"
click at [292, 614] on span at bounding box center [294, 613] width 11 height 16
type input "10"
type input "09/02/2025 10:00 AM"
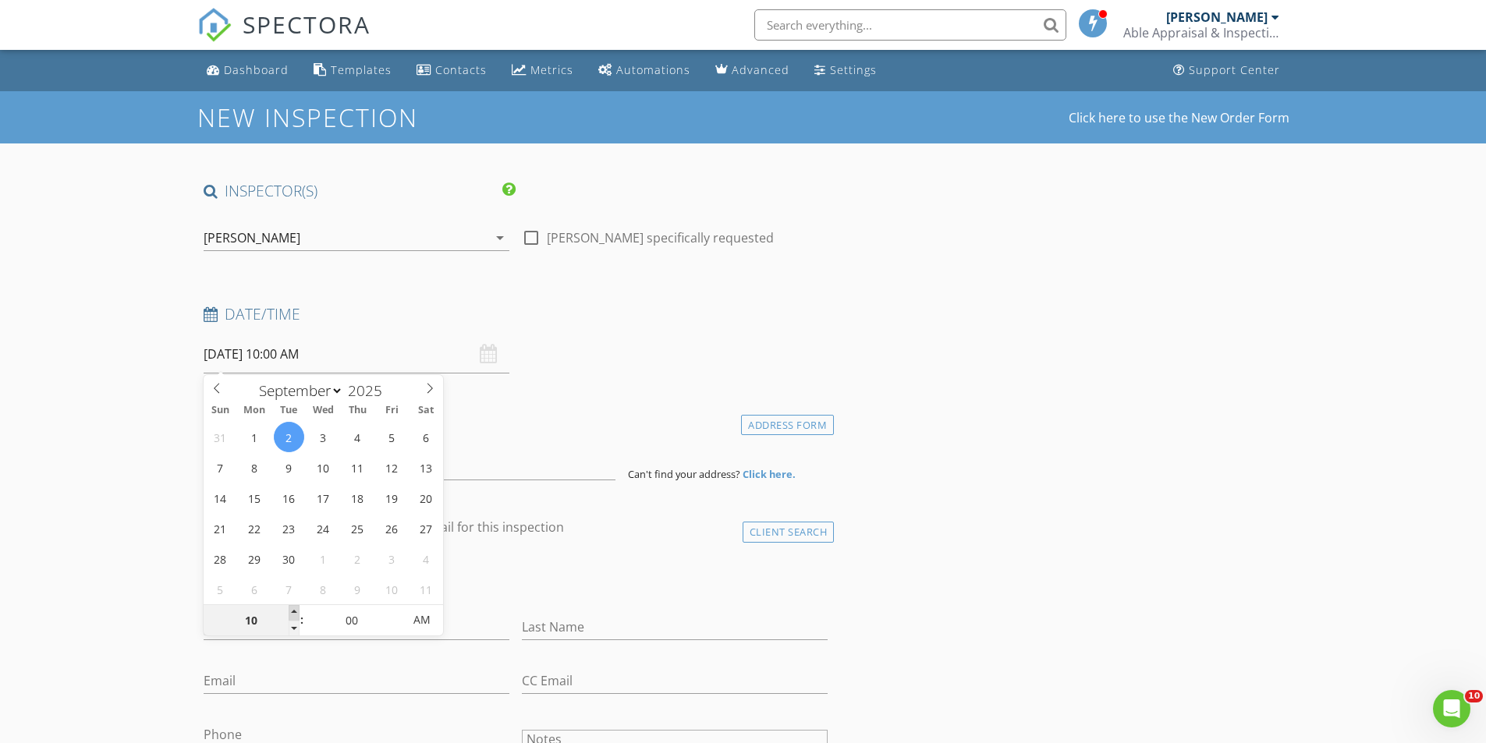
click at [292, 614] on span at bounding box center [294, 613] width 11 height 16
type input "11"
type input "[DATE] 11:00 AM"
click at [292, 614] on span at bounding box center [294, 613] width 11 height 16
click at [622, 314] on h4 "Date/Time" at bounding box center [516, 314] width 625 height 20
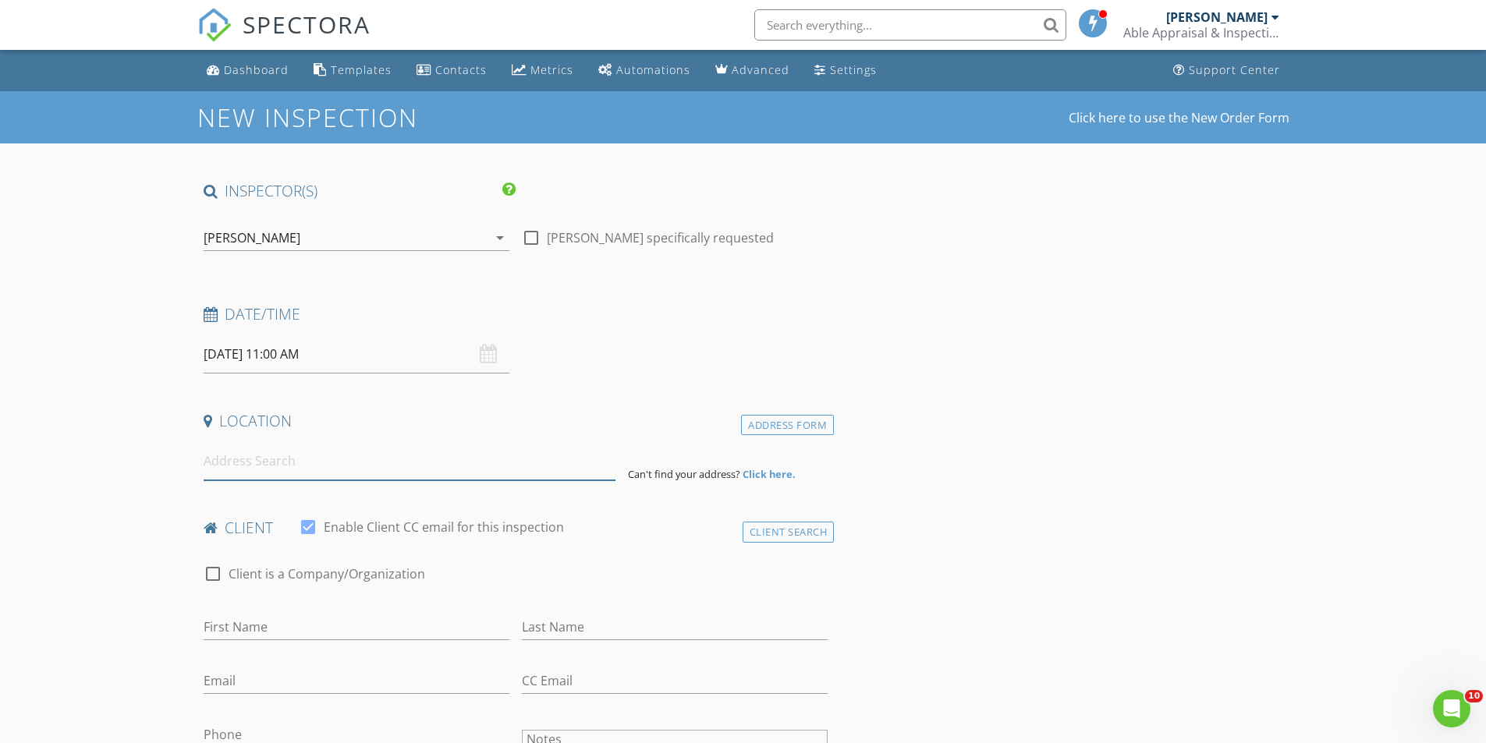
click at [306, 473] on input at bounding box center [410, 461] width 412 height 38
type input "314 N 17th St, Clarinda, IA, USA"
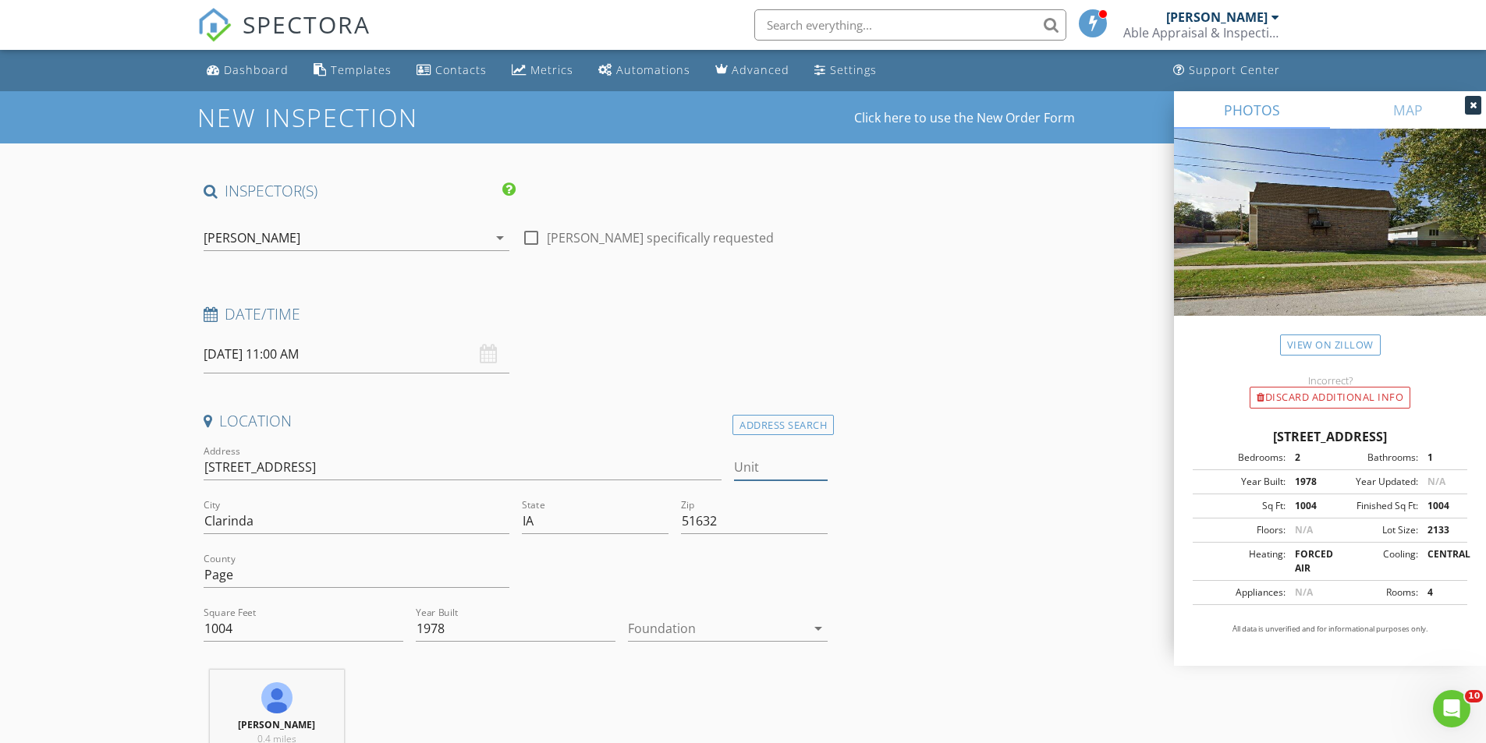
click at [761, 473] on input "Unit" at bounding box center [781, 468] width 94 height 26
type input "3"
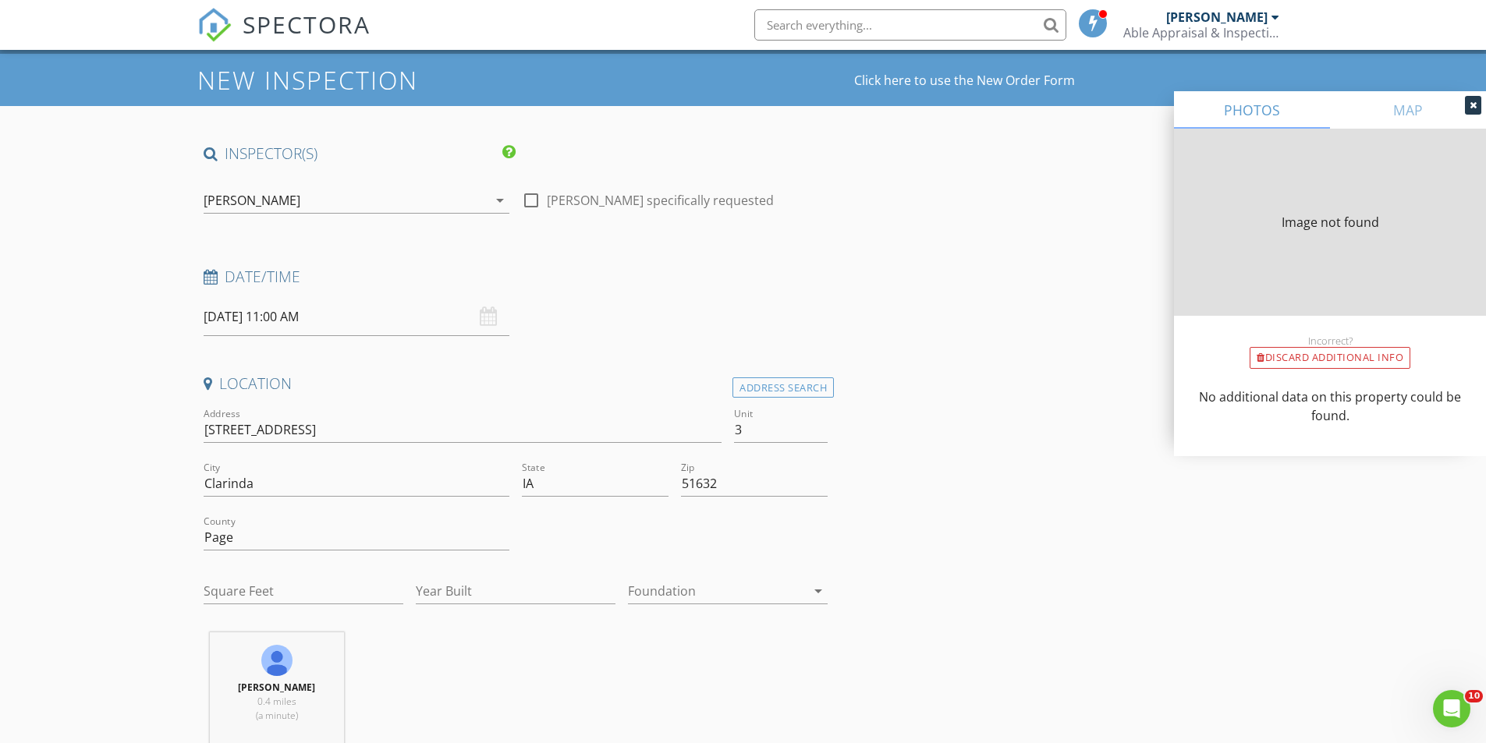
type input "1004"
type input "1978"
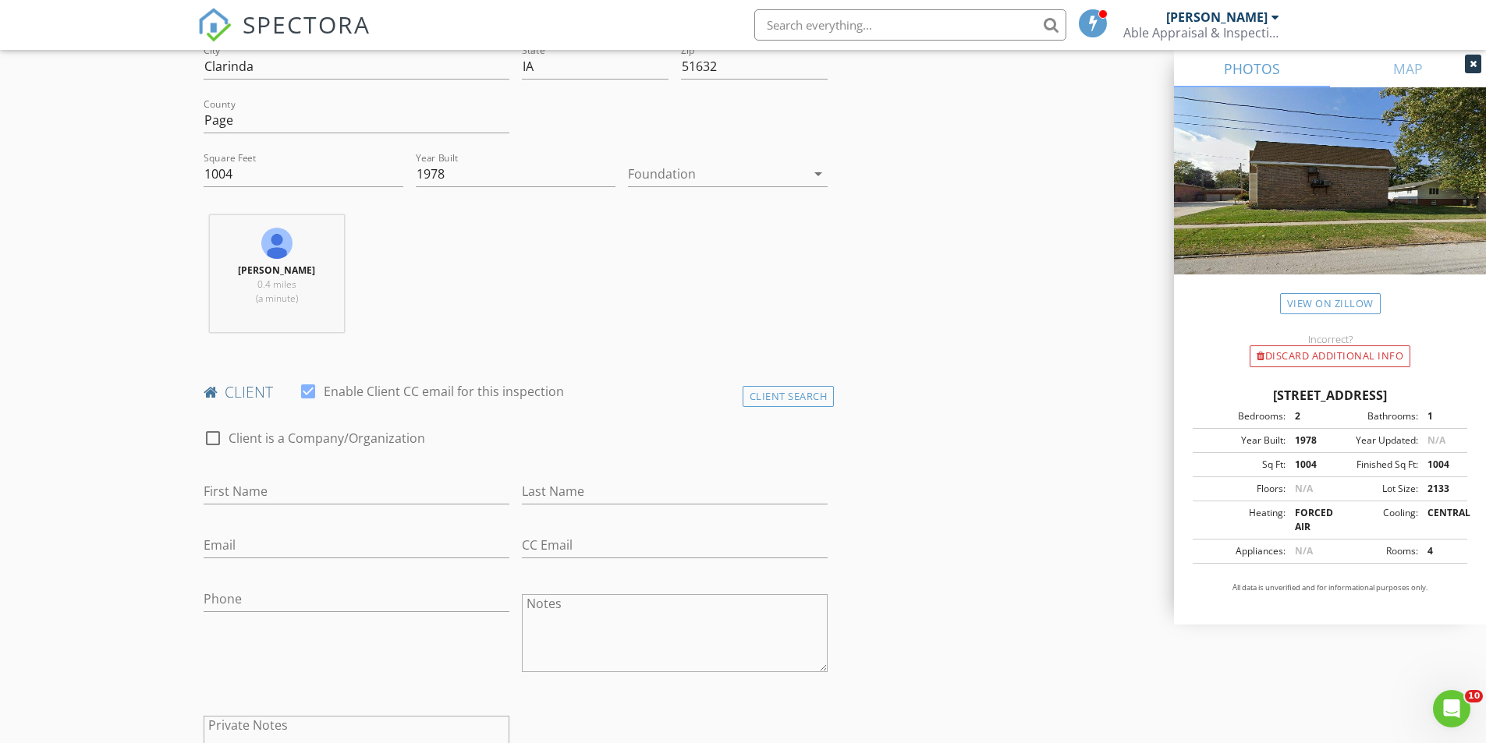
scroll to position [468, 0]
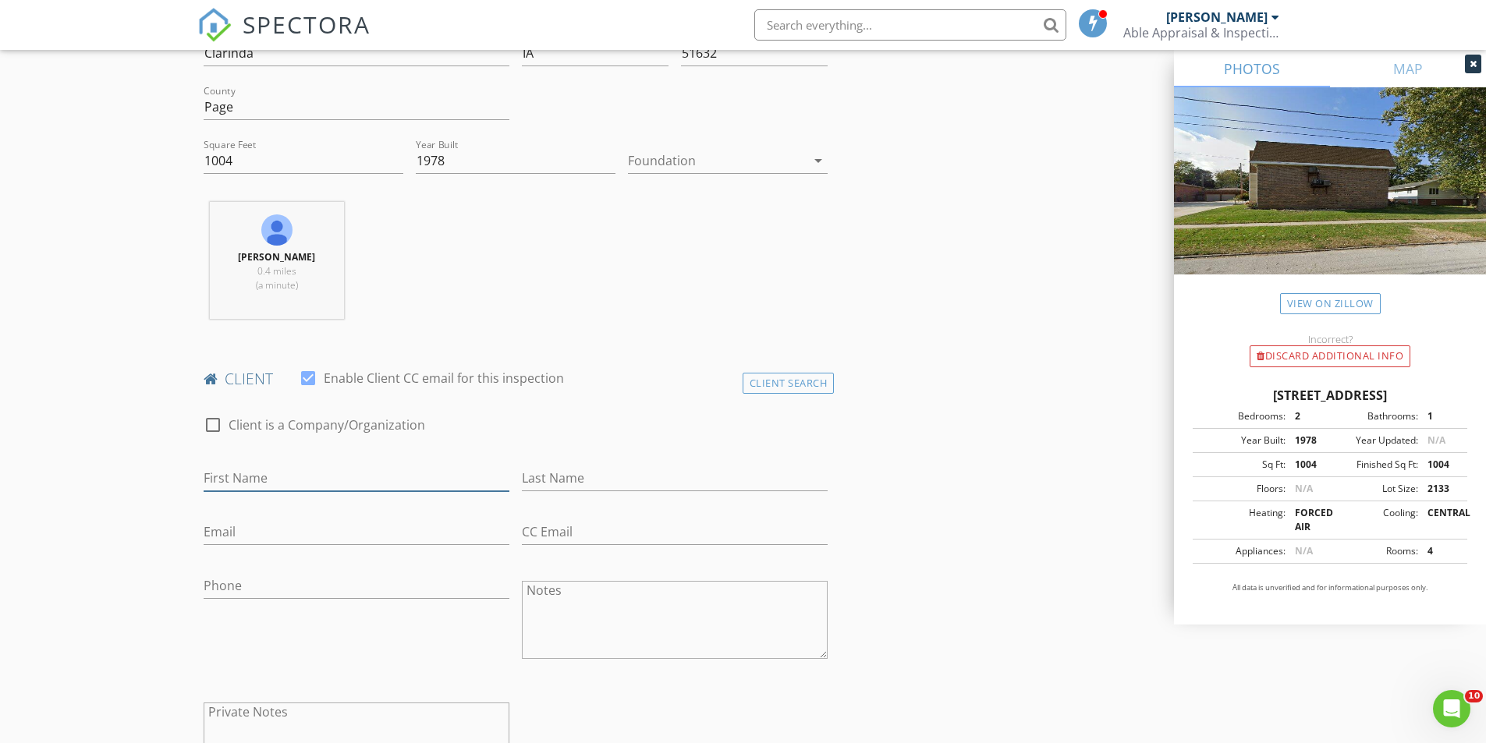
click at [274, 477] on input "First Name" at bounding box center [357, 479] width 306 height 26
type input "[PERSON_NAME] and [PERSON_NAME] [PERSON_NAME]"
type input "[PERSON_NAME]"
click at [249, 538] on input "Email" at bounding box center [357, 532] width 306 height 26
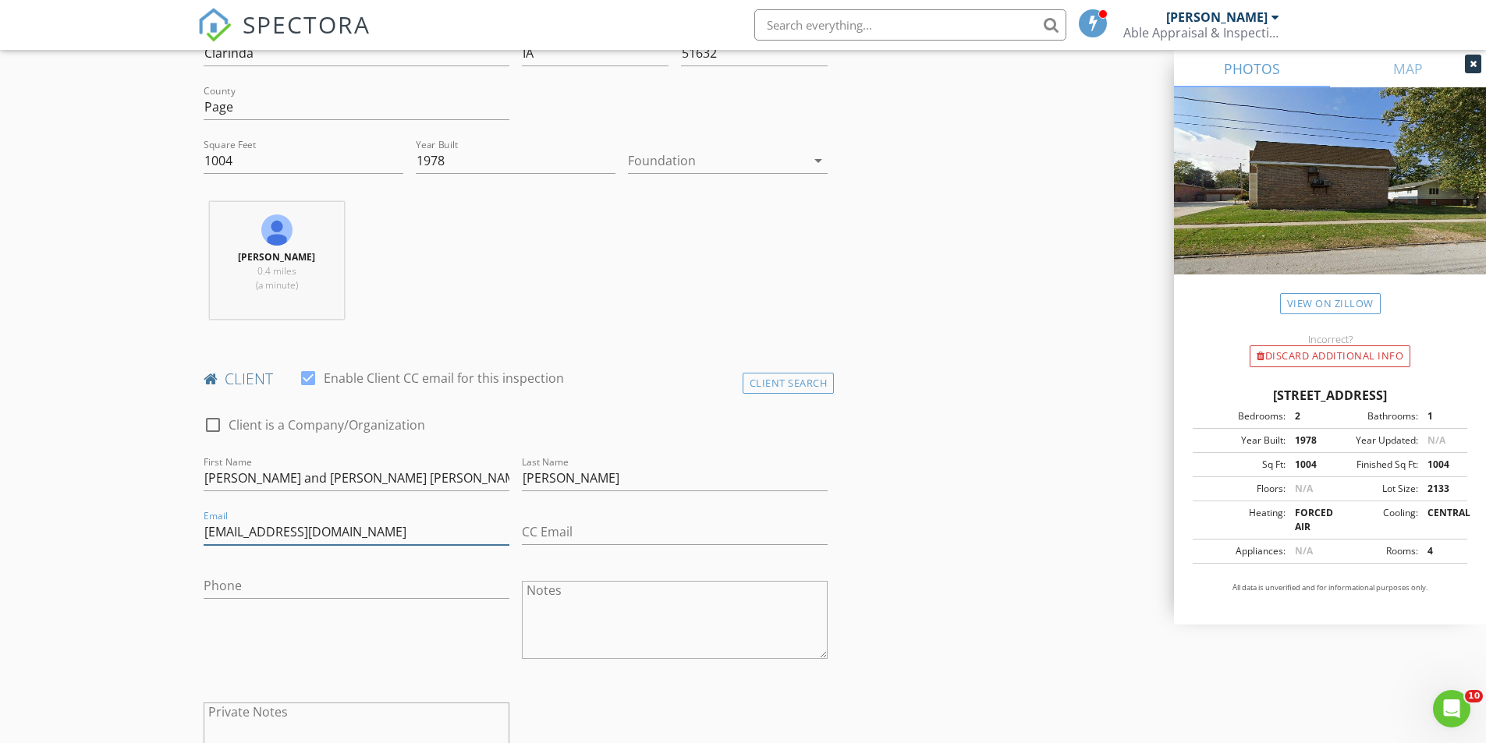
type input "[EMAIL_ADDRESS][DOMAIN_NAME]"
click at [242, 583] on input "Phone" at bounding box center [357, 586] width 306 height 26
type input "[PHONE_NUMBER]"
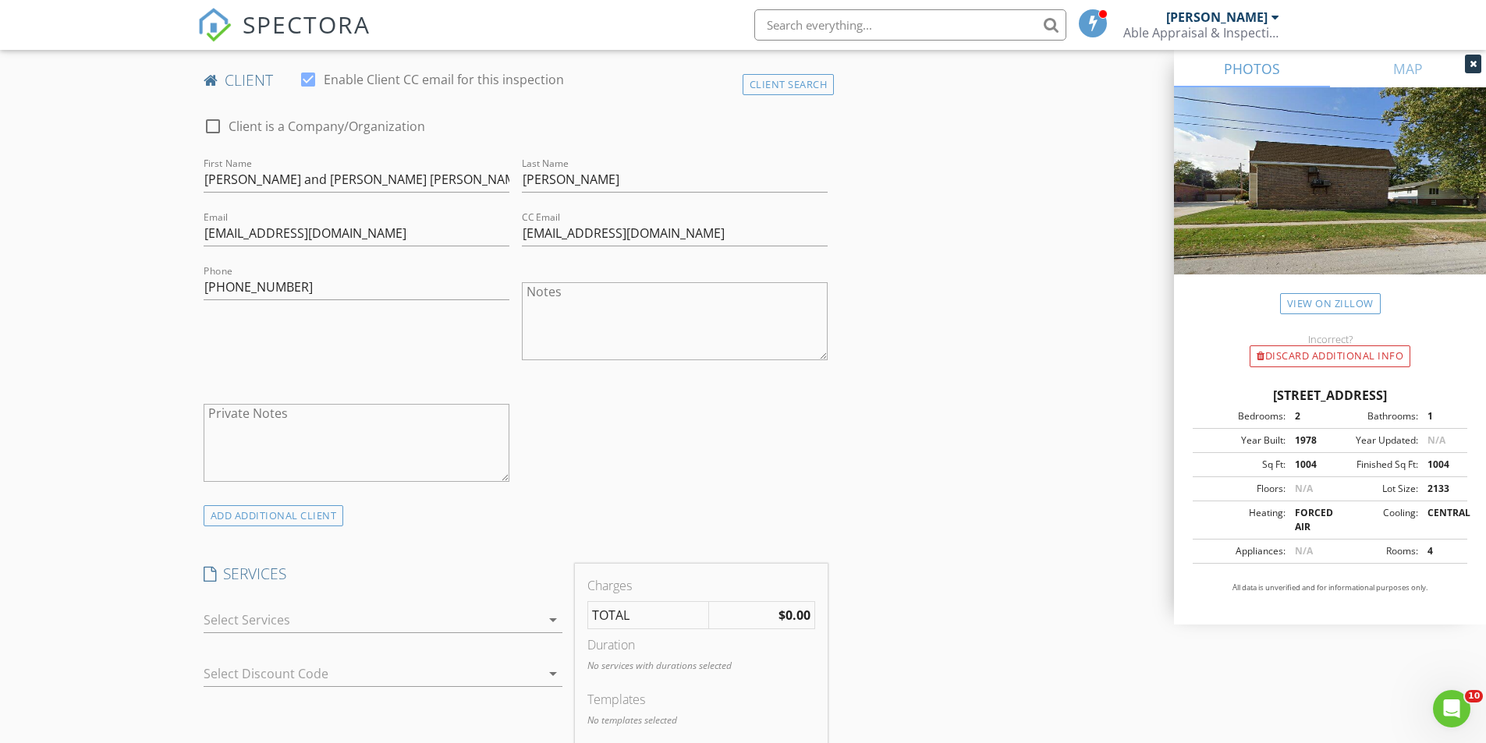
scroll to position [780, 0]
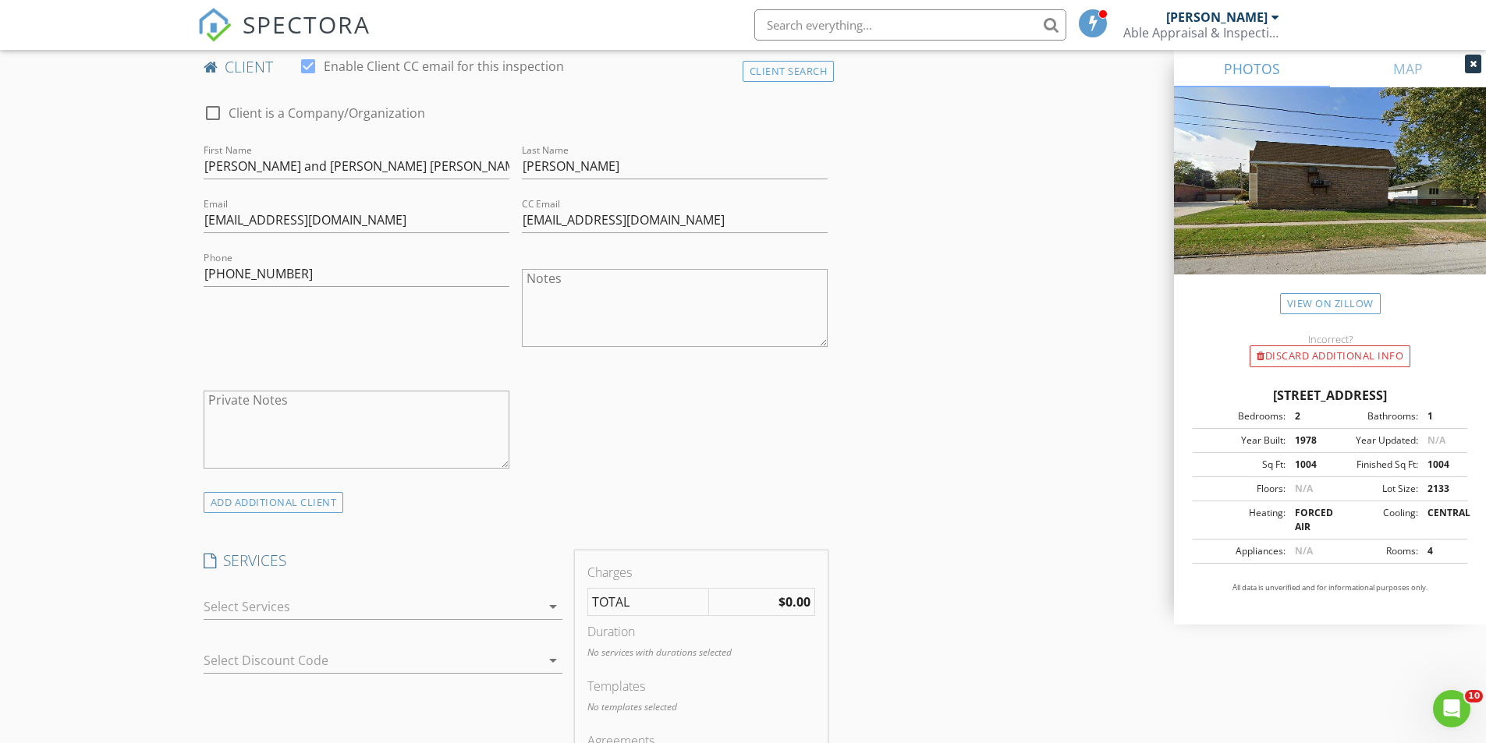
click at [402, 604] on div at bounding box center [372, 606] width 337 height 25
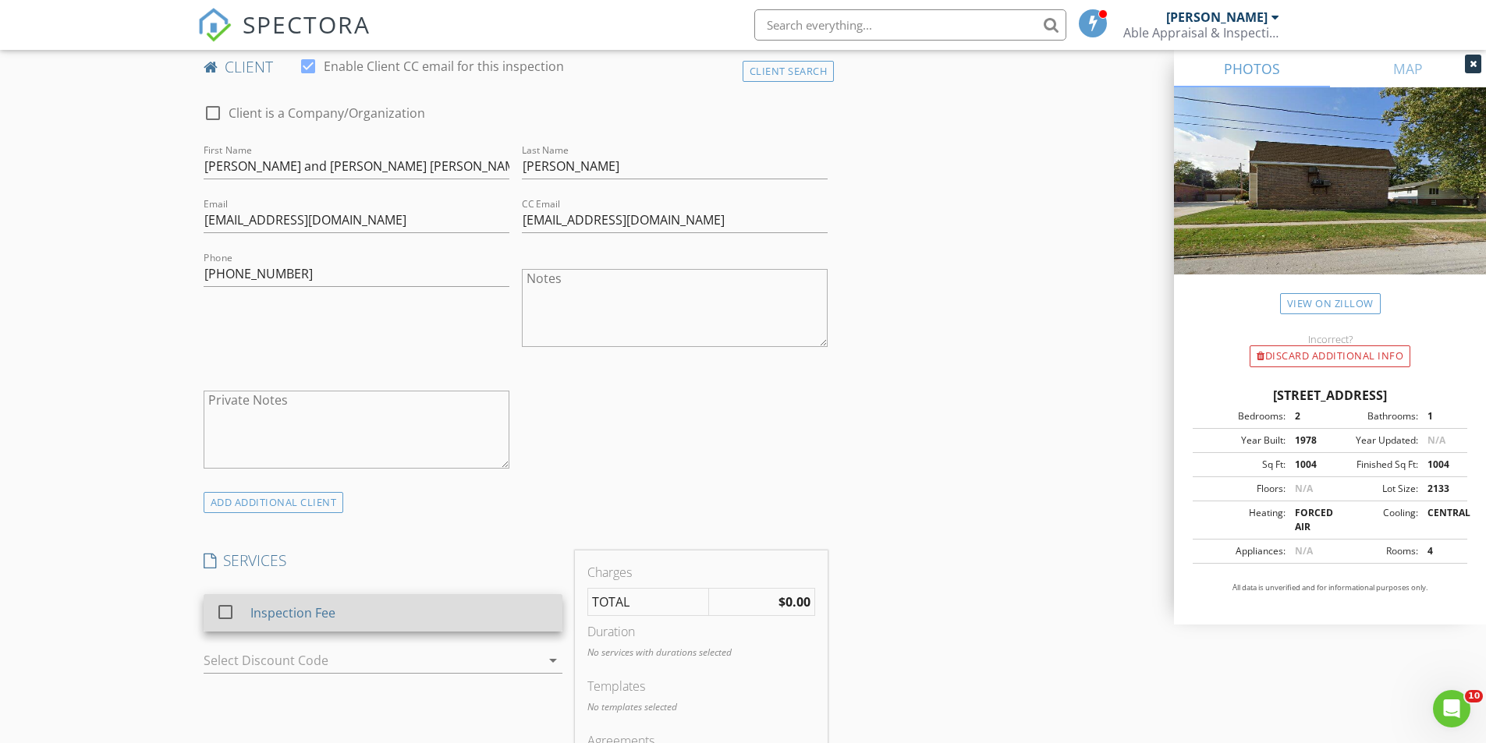
click at [459, 623] on div "Inspection Fee" at bounding box center [399, 612] width 299 height 31
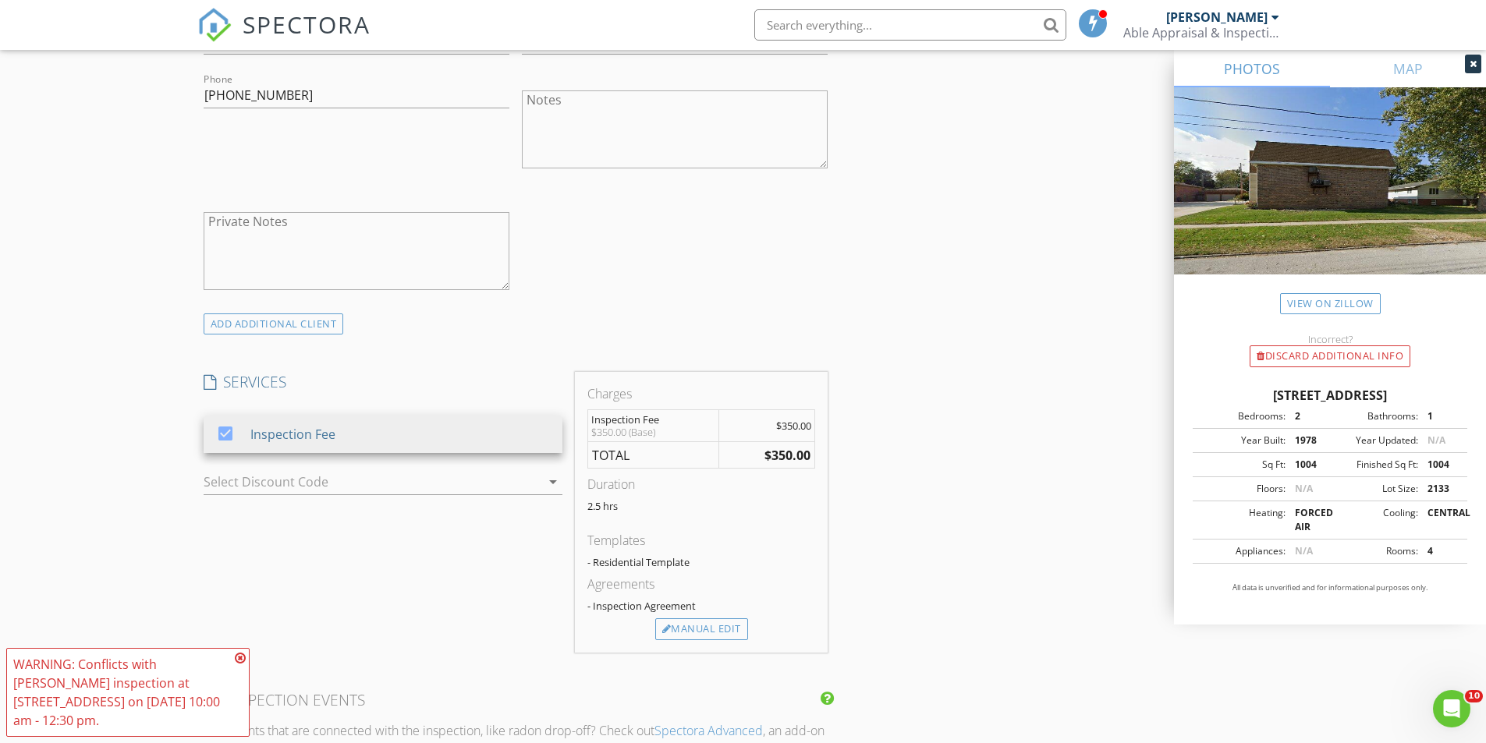
scroll to position [1014, 0]
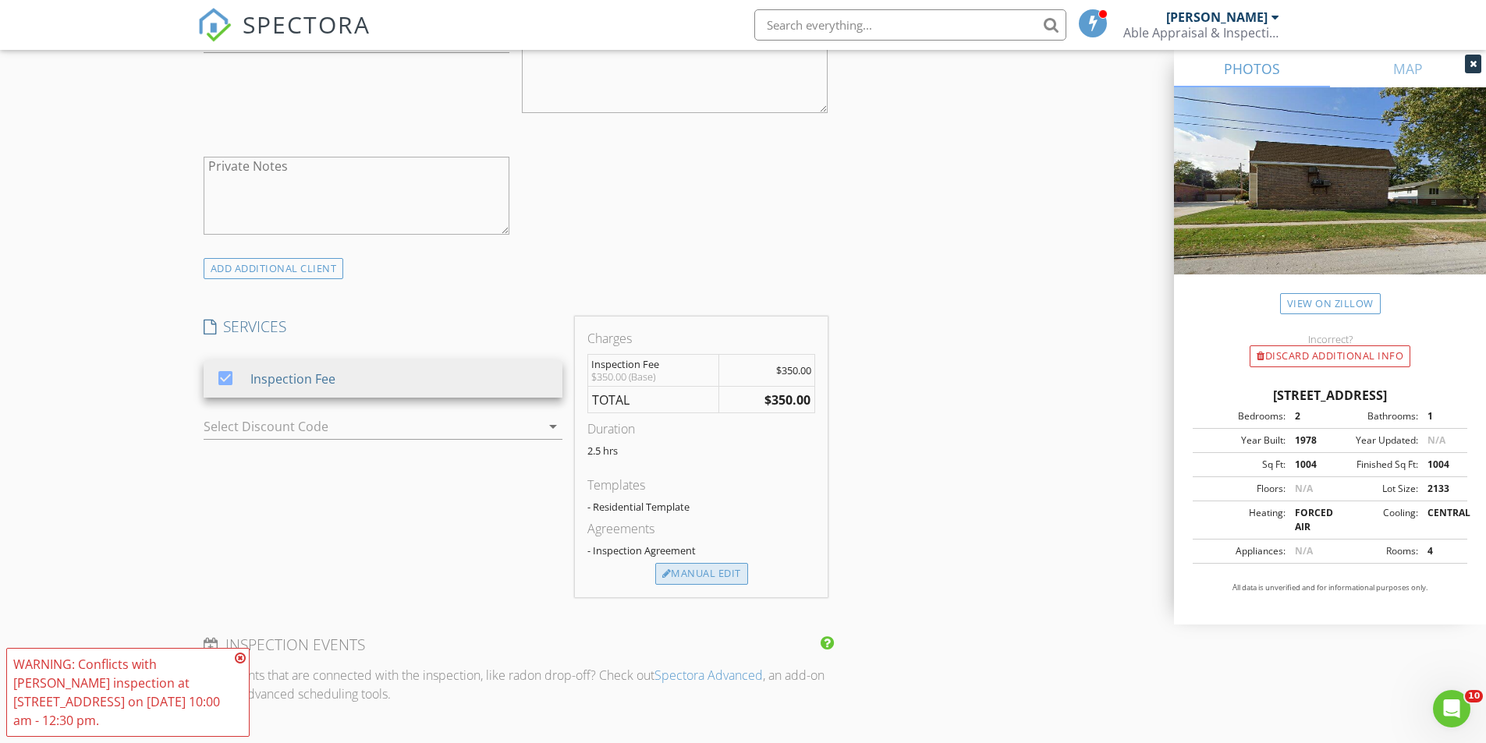
click at [729, 571] on div "Manual Edit" at bounding box center [701, 574] width 93 height 22
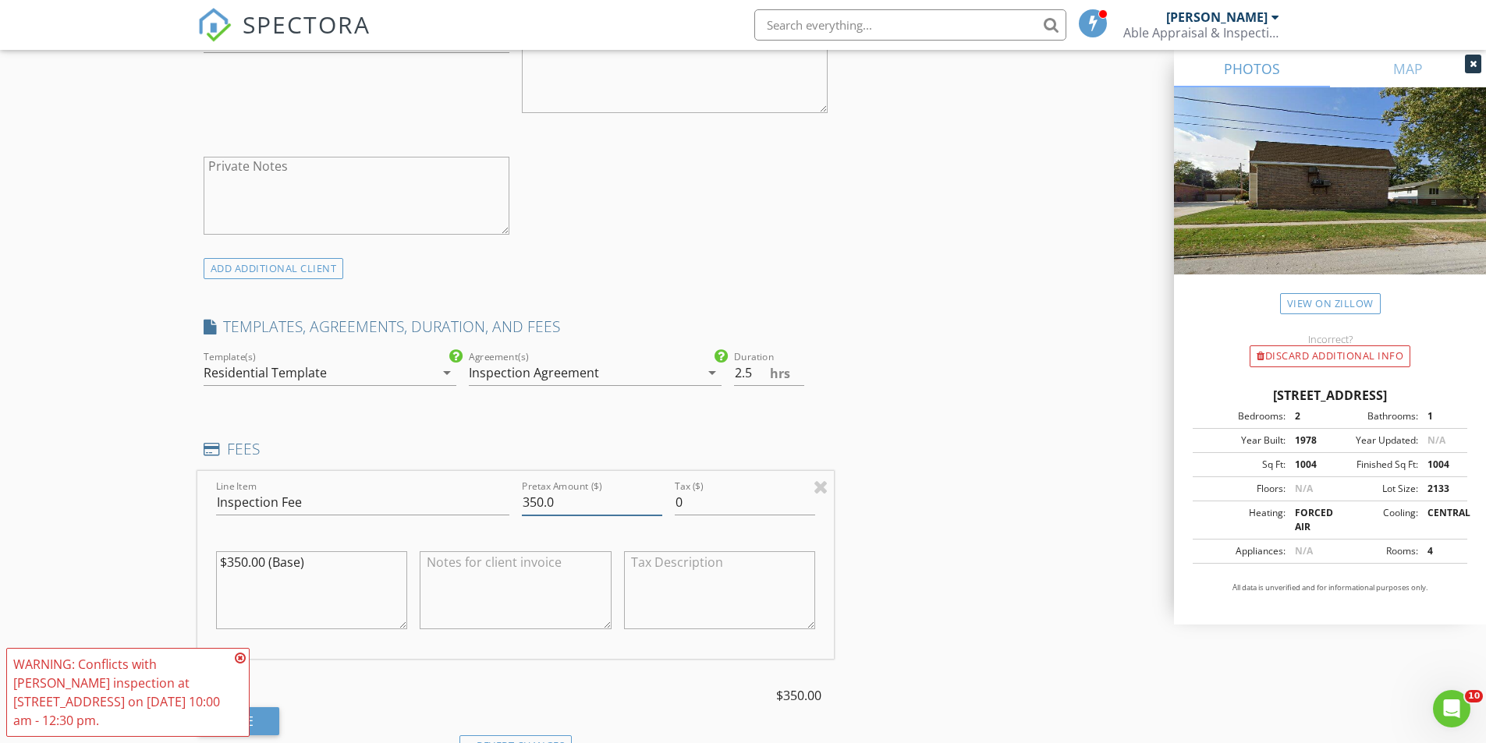
click at [536, 502] on input "350.0" at bounding box center [592, 503] width 140 height 26
type input "400.0"
click at [243, 557] on textarea "$350.00 (Base)" at bounding box center [312, 590] width 192 height 78
type textarea "$400.00 (Base)"
click at [1011, 478] on div "INSPECTOR(S) check_box Cris wilmes PRIMARY Cris wilmes arrow_drop_down check_bo…" at bounding box center [743, 557] width 1092 height 2780
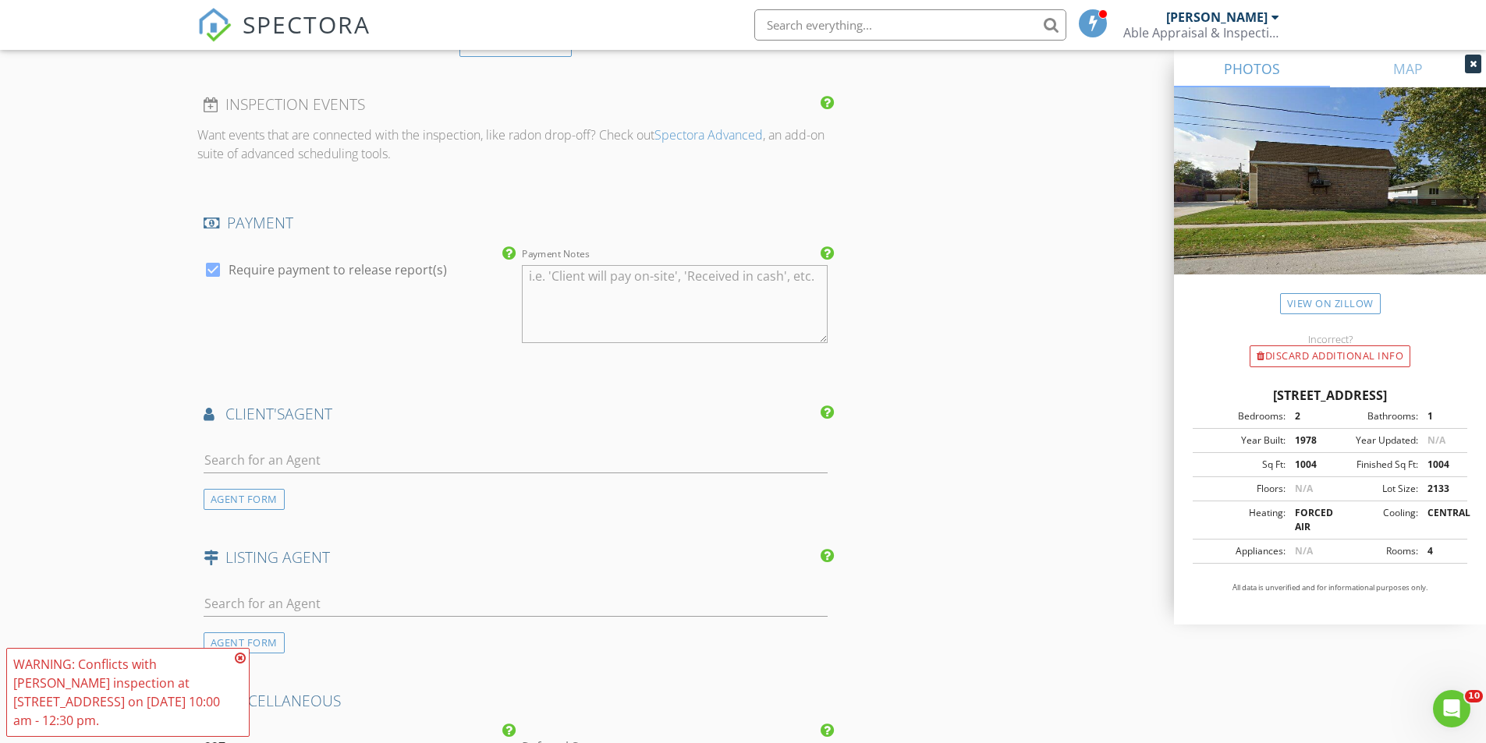
scroll to position [1716, 0]
click at [266, 460] on input "text" at bounding box center [516, 458] width 625 height 26
type input "Tracy Moser"
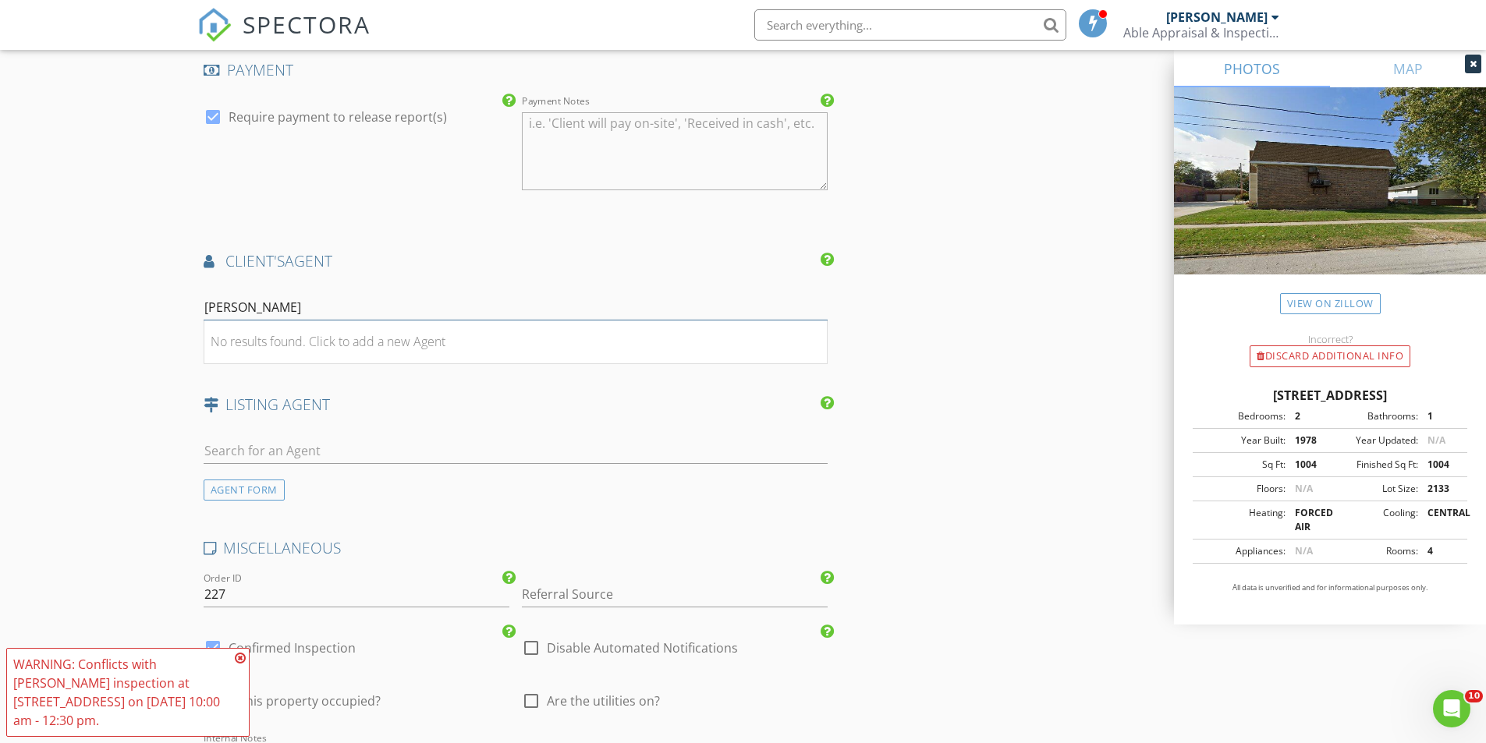
scroll to position [1950, 0]
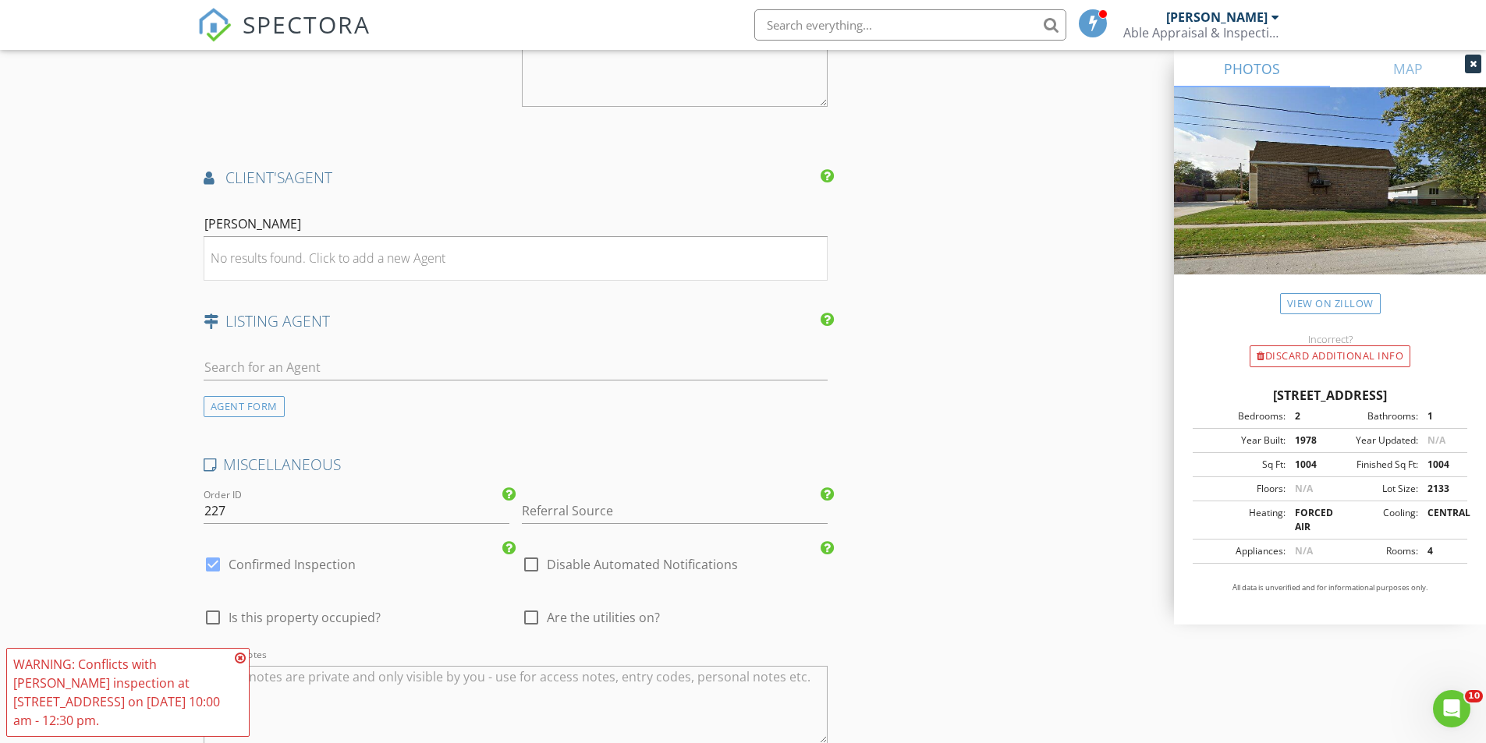
click at [536, 560] on div at bounding box center [531, 564] width 27 height 27
checkbox input "true"
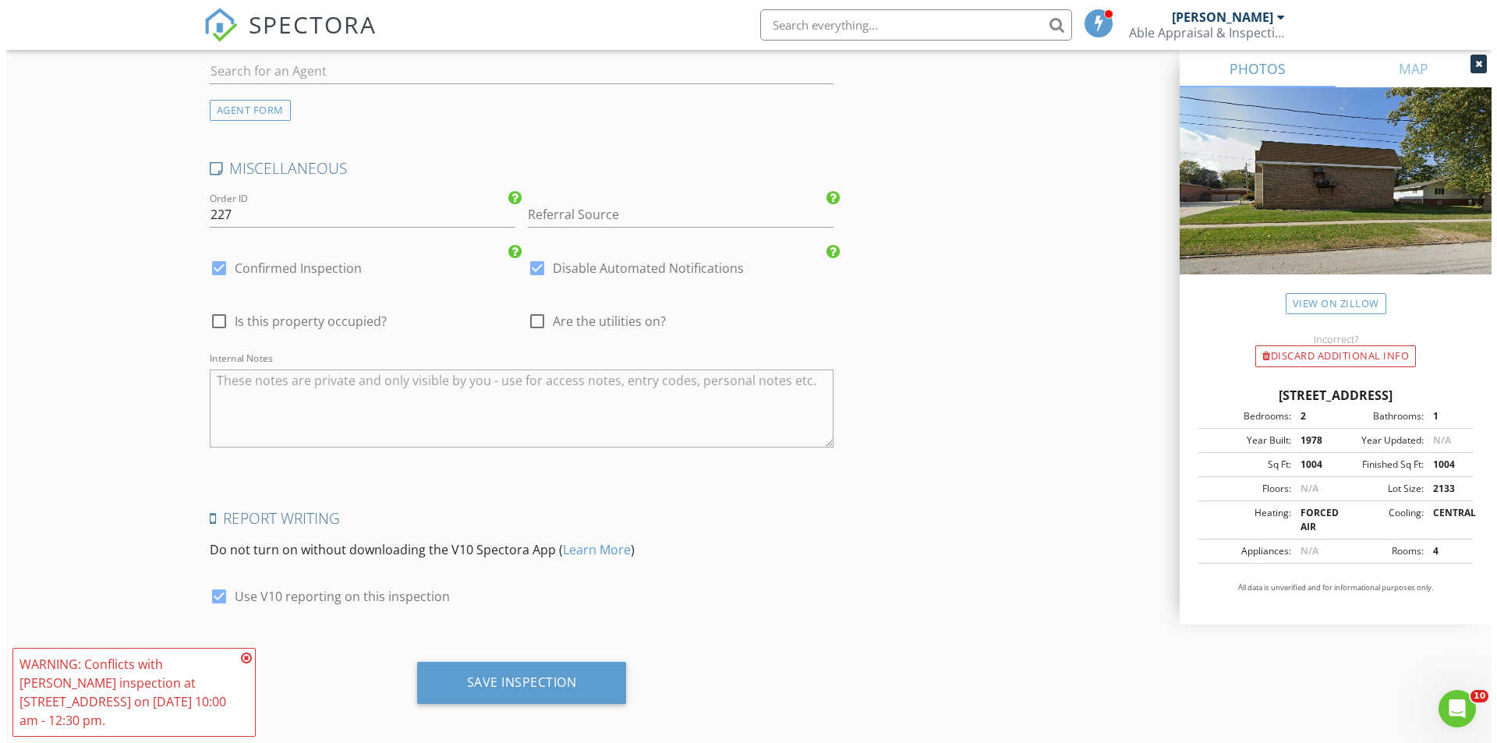
scroll to position [2256, 0]
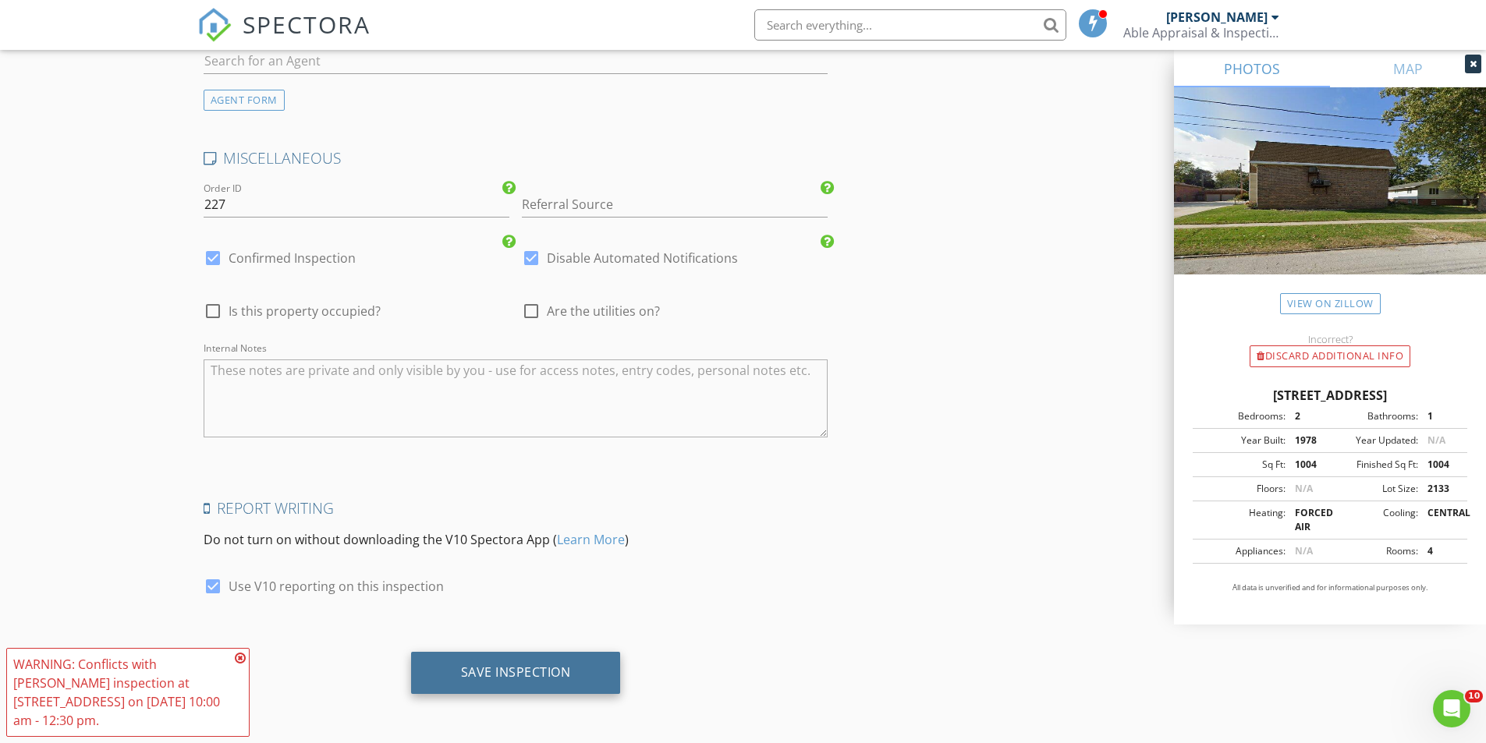
click at [532, 676] on div "Save Inspection" at bounding box center [516, 672] width 110 height 16
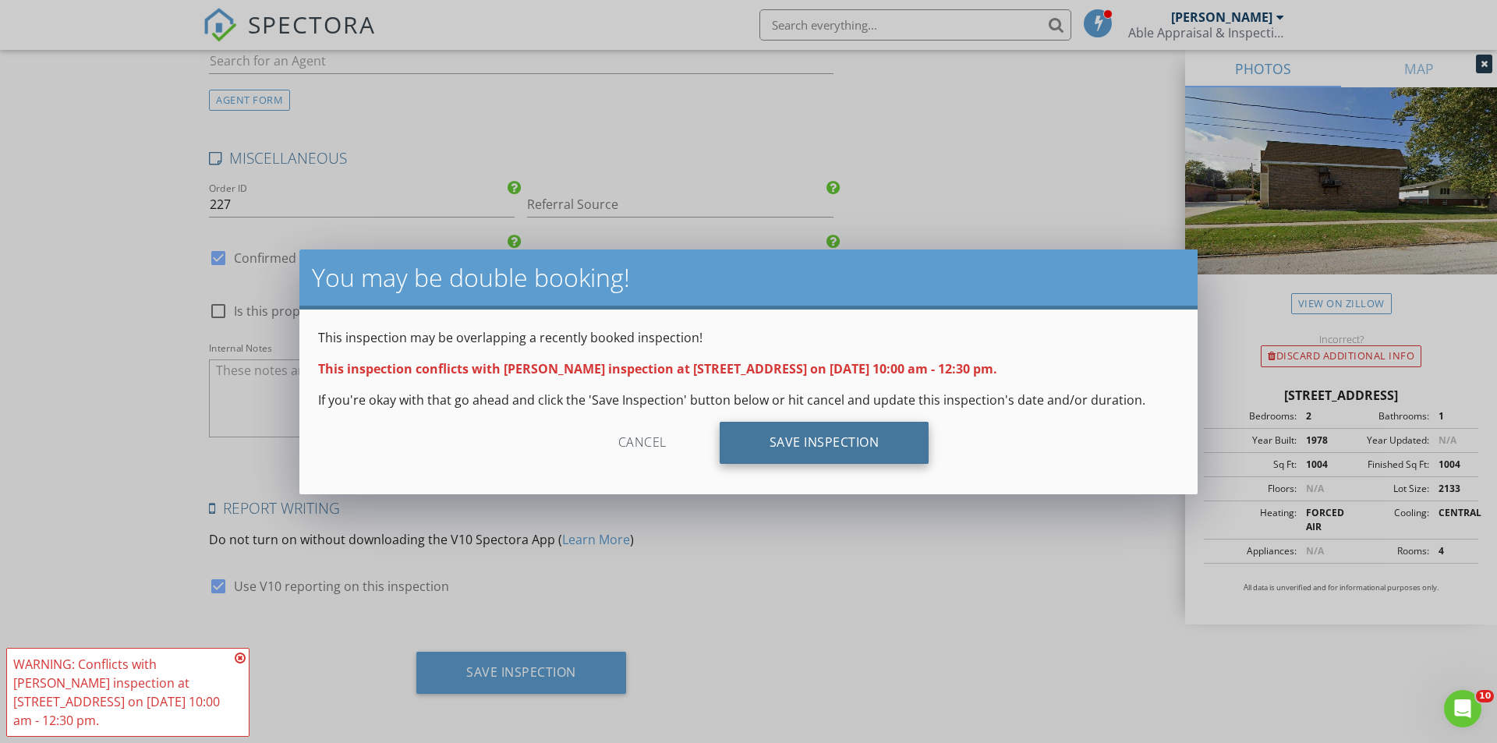
click at [852, 455] on div "Save Inspection" at bounding box center [825, 443] width 210 height 42
